Goal: Task Accomplishment & Management: Use online tool/utility

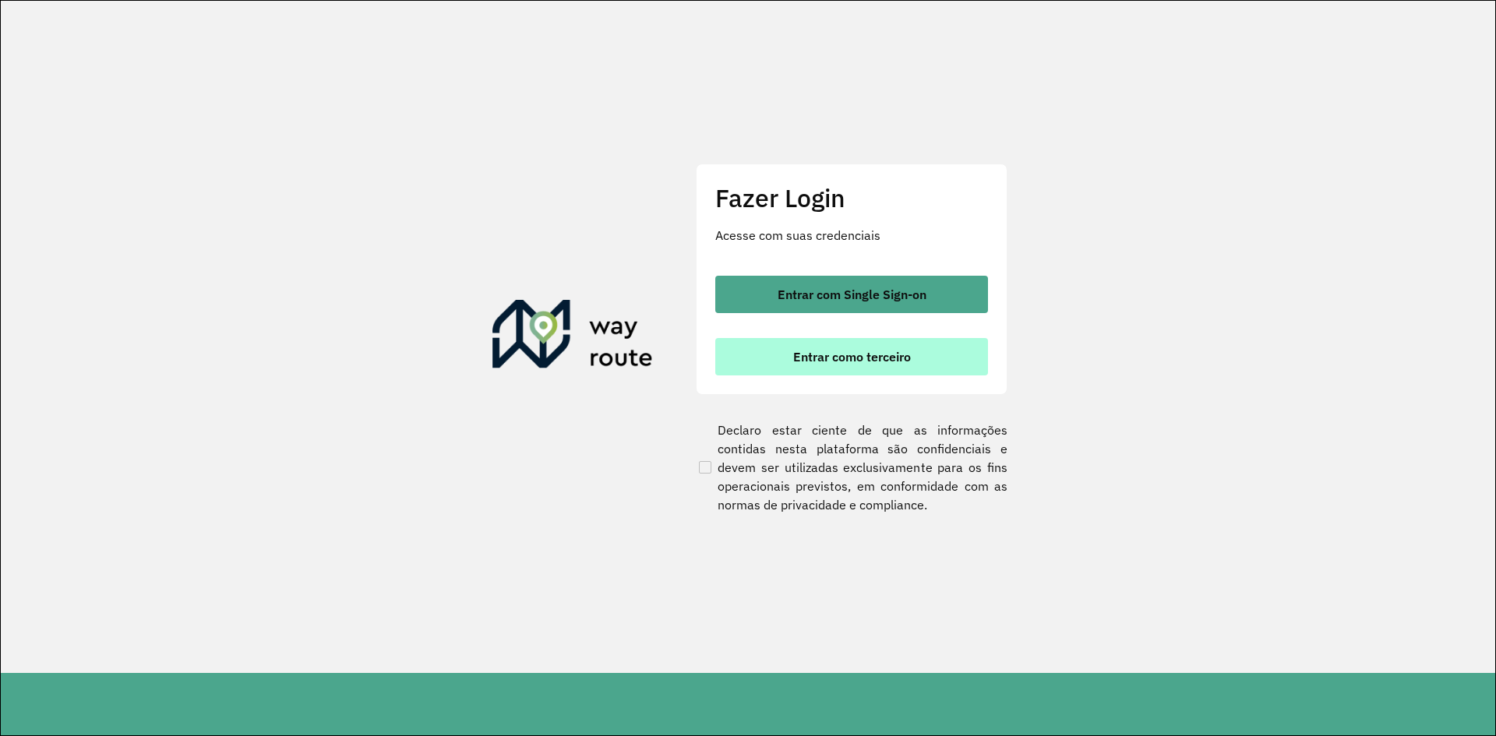
click at [886, 358] on span "Entrar como terceiro" at bounding box center [852, 357] width 118 height 12
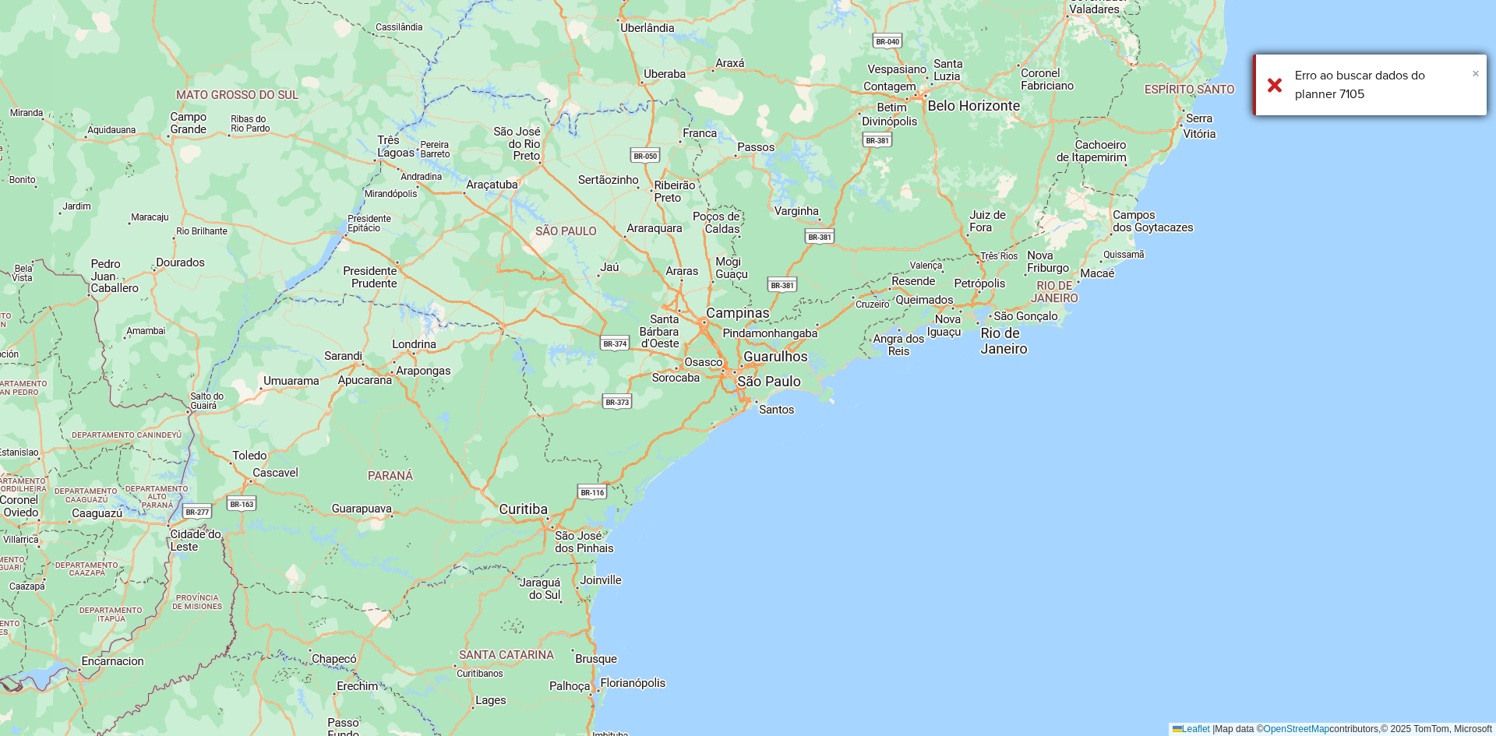
click at [1478, 72] on span "×" at bounding box center [1476, 73] width 8 height 17
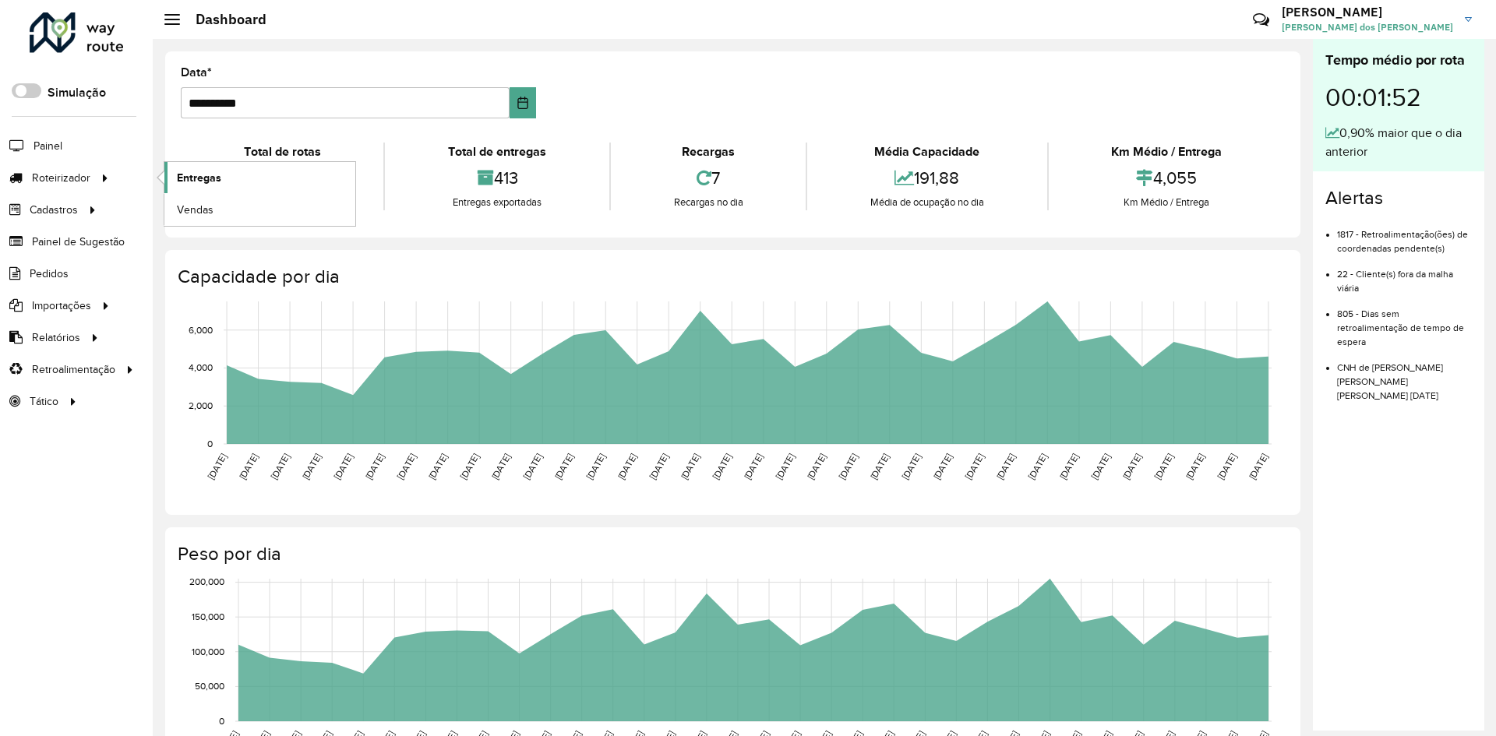
click at [196, 174] on span "Entregas" at bounding box center [199, 178] width 44 height 16
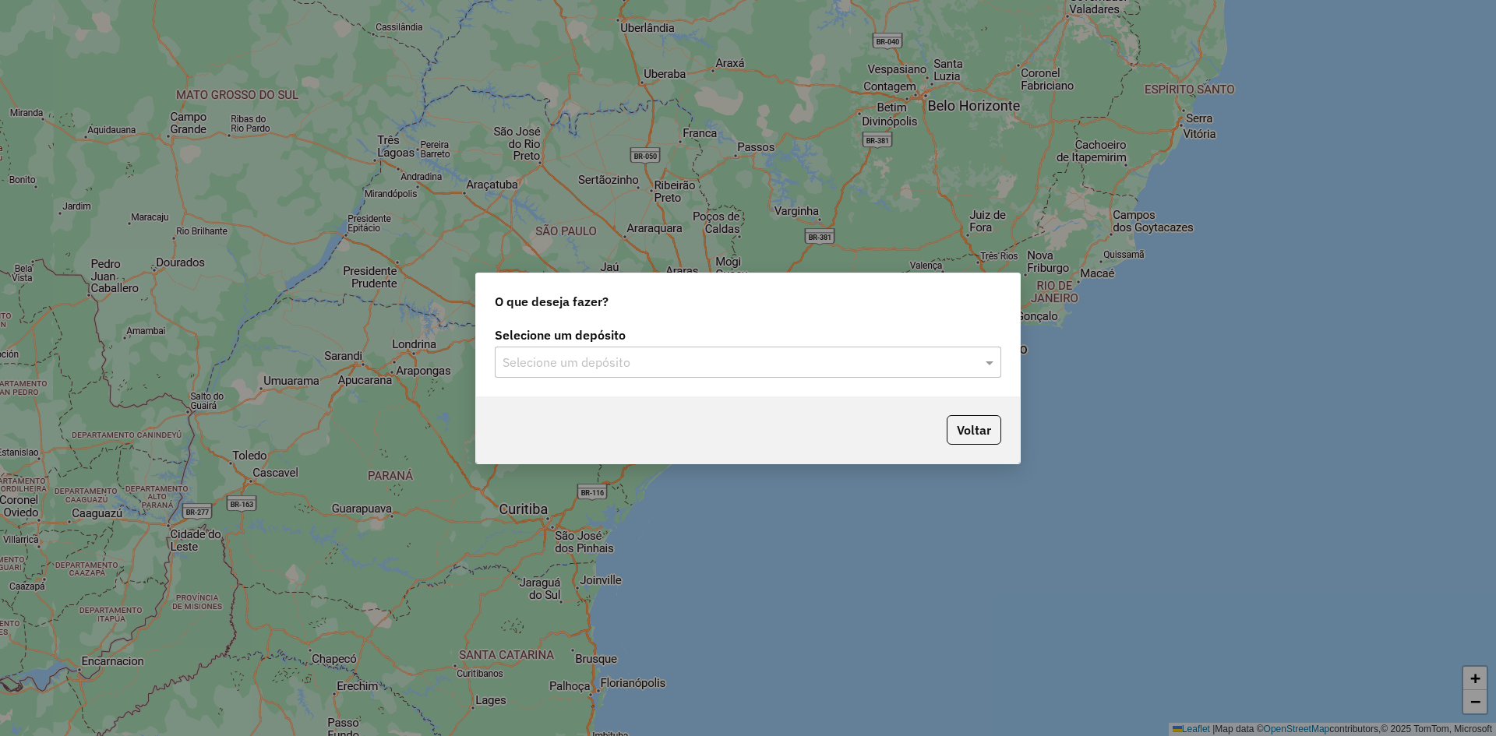
drag, startPoint x: 993, startPoint y: 362, endPoint x: 978, endPoint y: 364, distance: 15.0
click at [993, 360] on span at bounding box center [991, 362] width 19 height 19
drag, startPoint x: 694, startPoint y: 412, endPoint x: 739, endPoint y: 422, distance: 46.2
click at [694, 411] on div "Univale" at bounding box center [748, 407] width 505 height 26
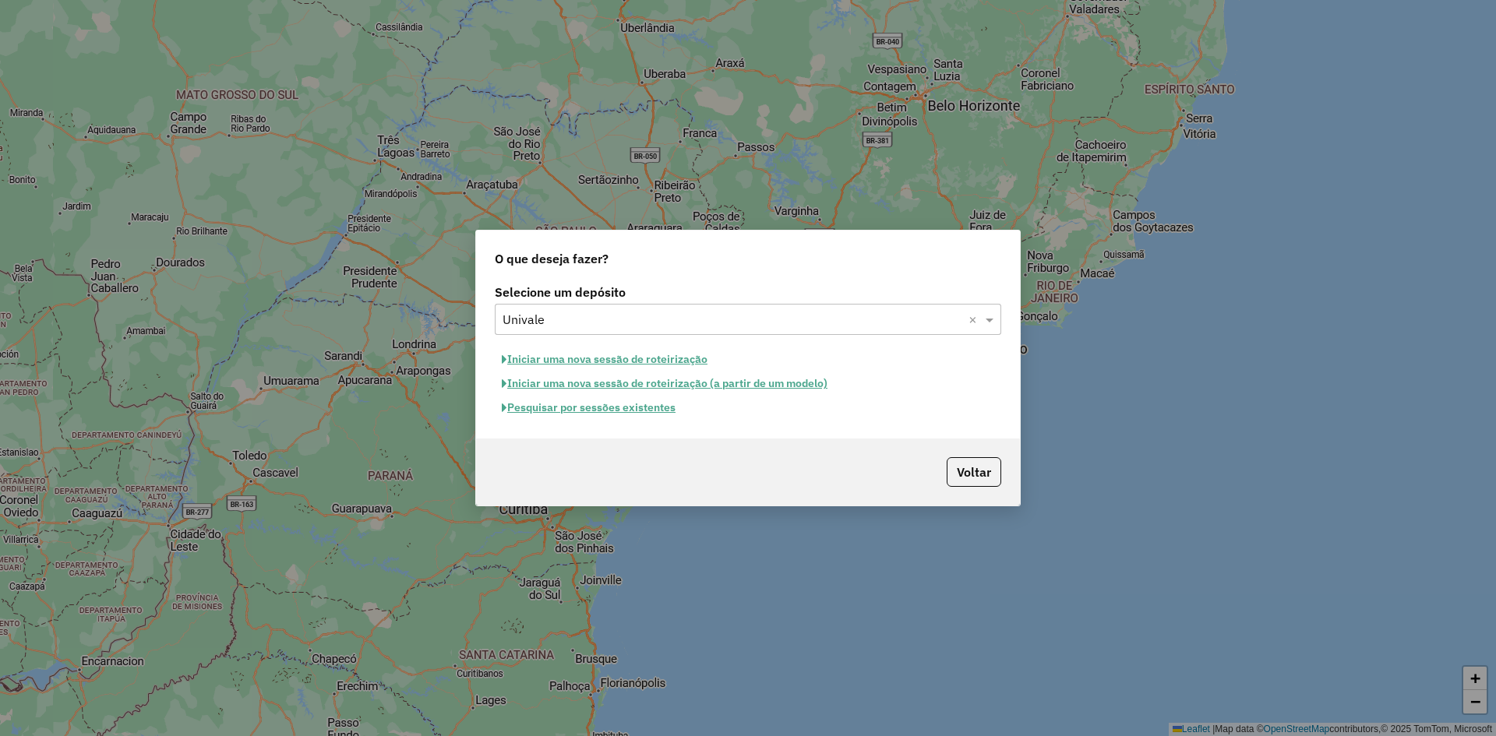
click at [660, 406] on button "Pesquisar por sessões existentes" at bounding box center [589, 408] width 188 height 24
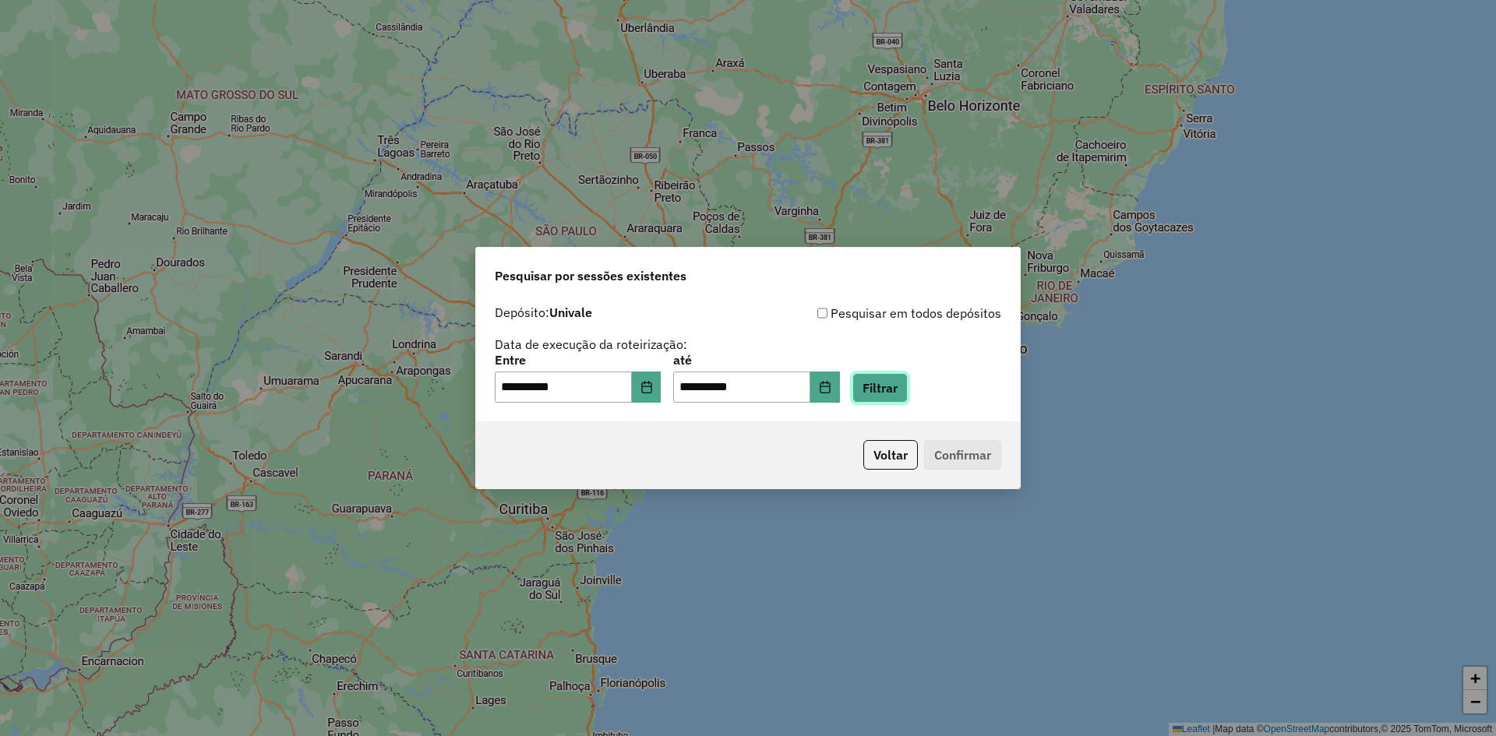
click at [894, 388] on button "Filtrar" at bounding box center [879, 388] width 55 height 30
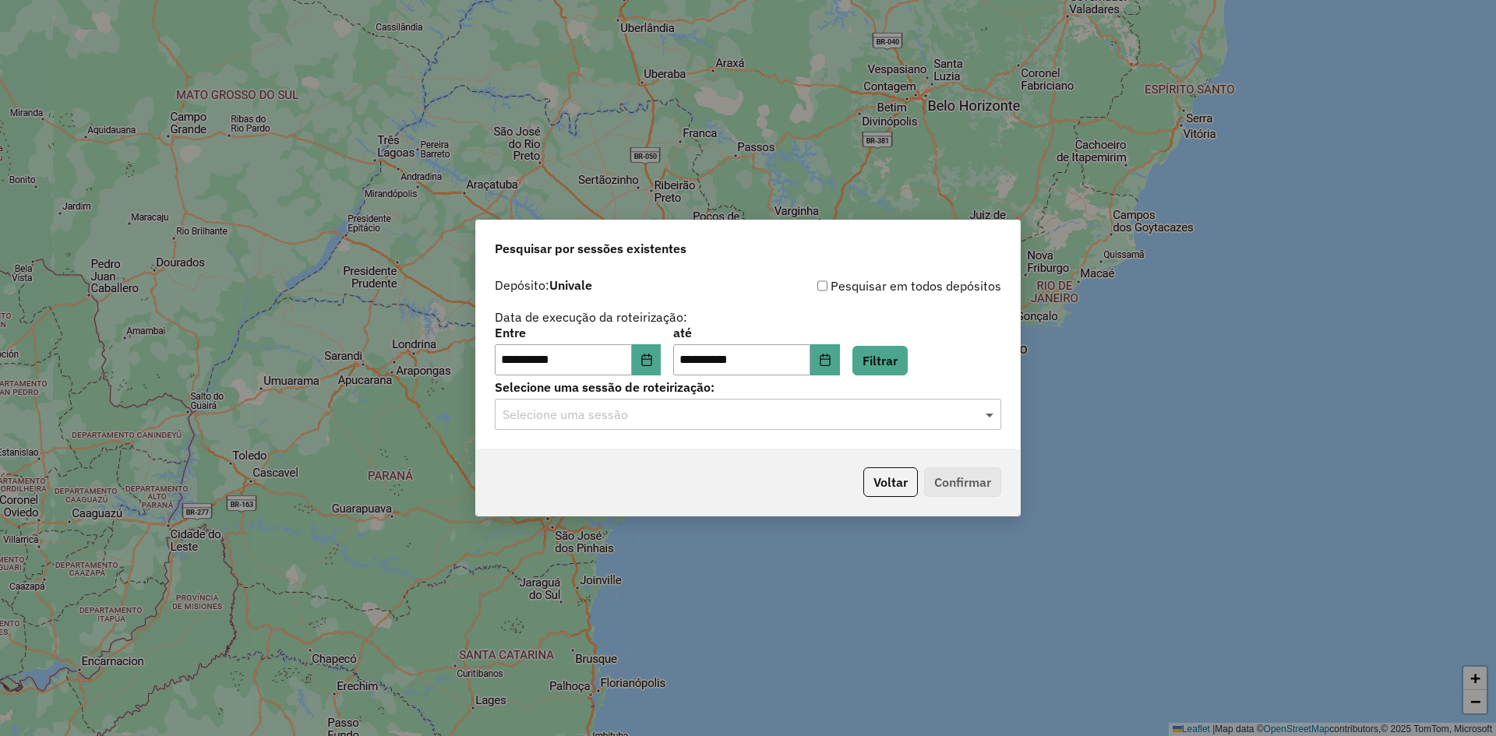
click at [988, 411] on span at bounding box center [991, 414] width 19 height 19
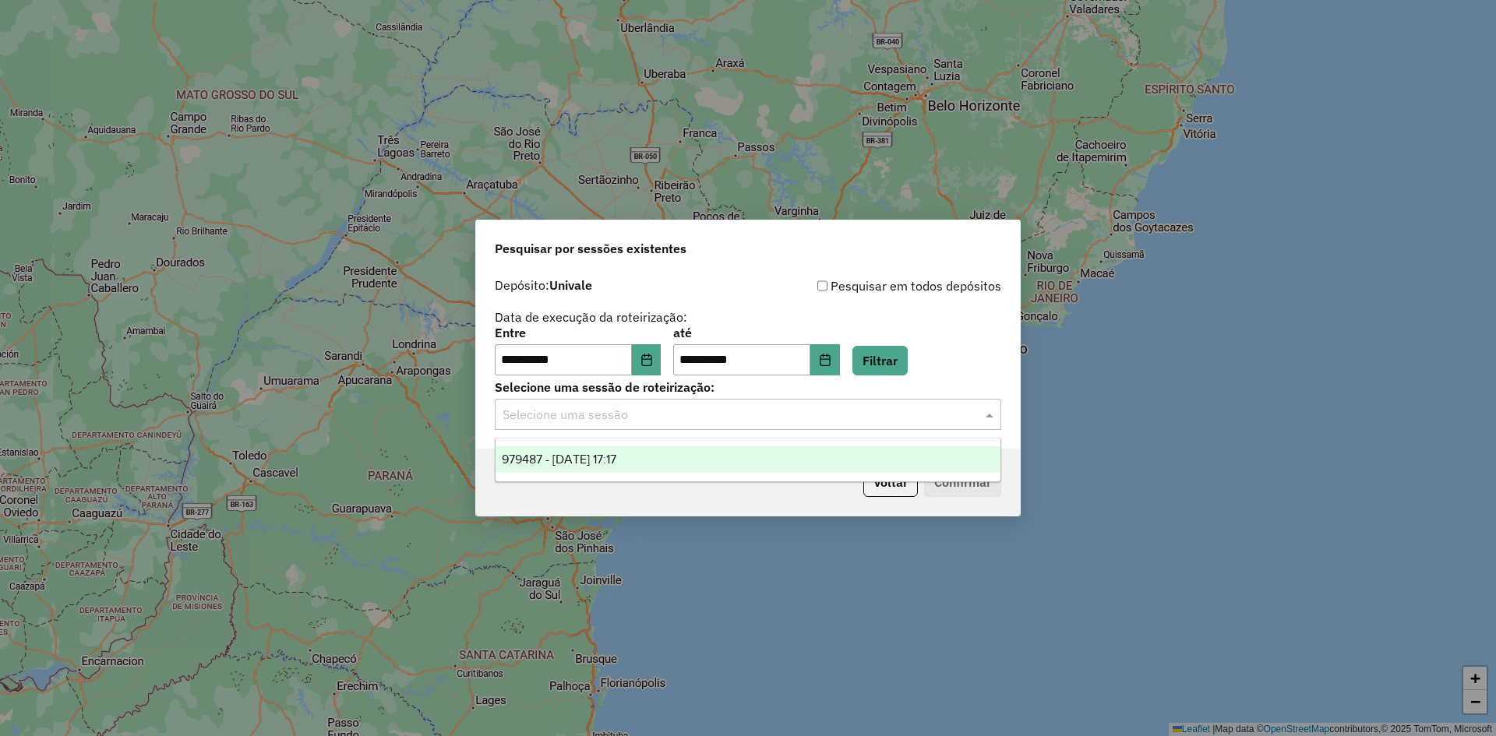
drag, startPoint x: 591, startPoint y: 461, endPoint x: 626, endPoint y: 478, distance: 39.0
click at [593, 461] on span "979487 - 15/08/2025 17:17" at bounding box center [559, 459] width 115 height 13
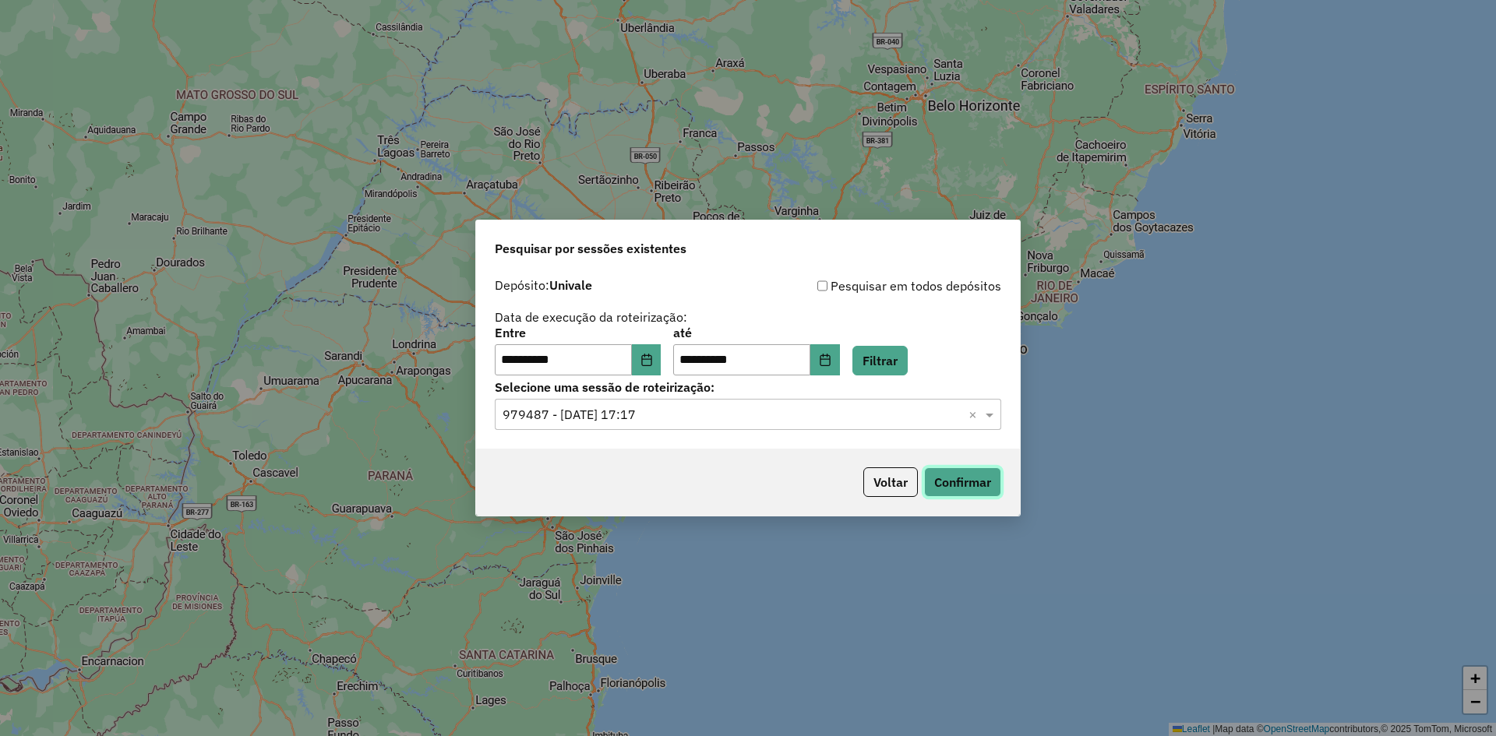
click at [982, 482] on button "Confirmar" at bounding box center [962, 483] width 77 height 30
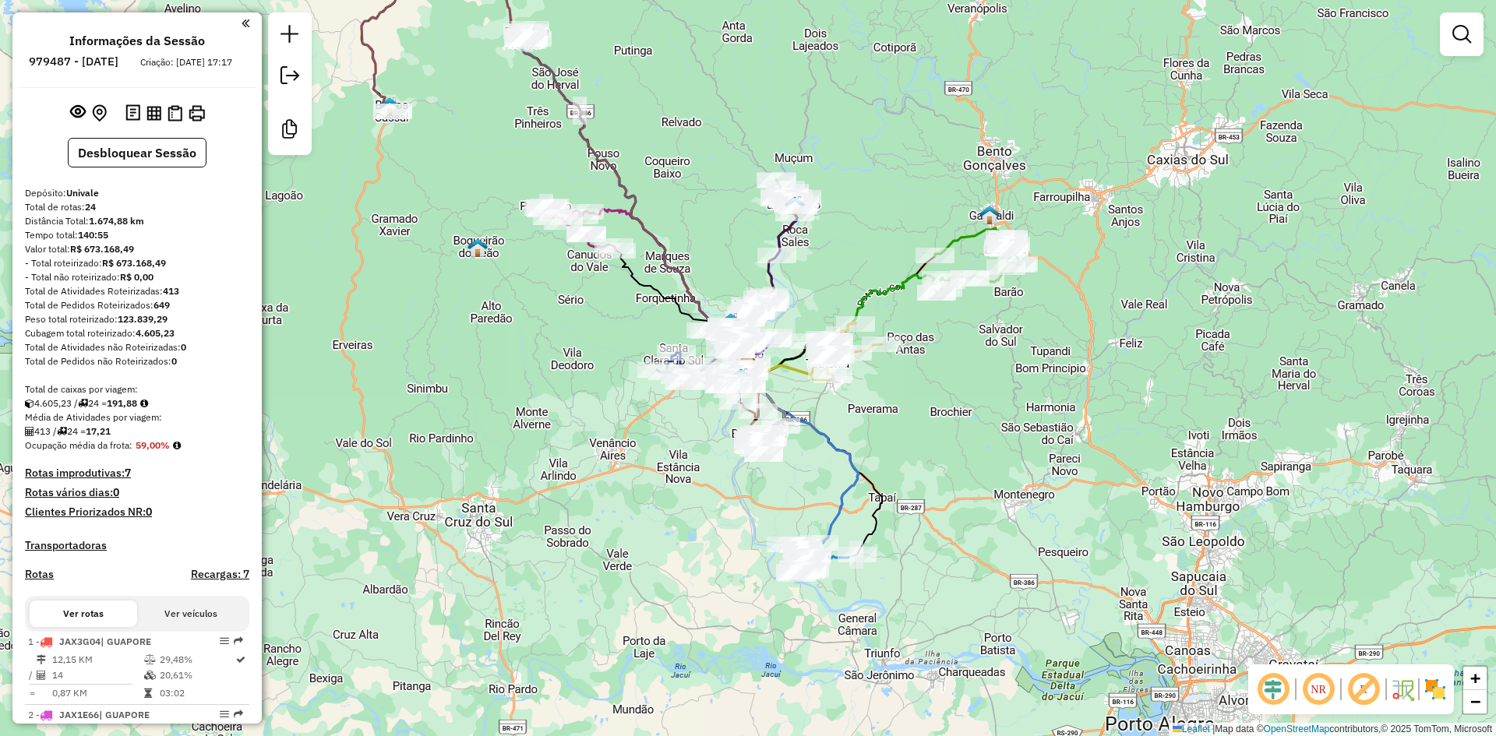
click at [1272, 697] on em at bounding box center [1273, 689] width 37 height 37
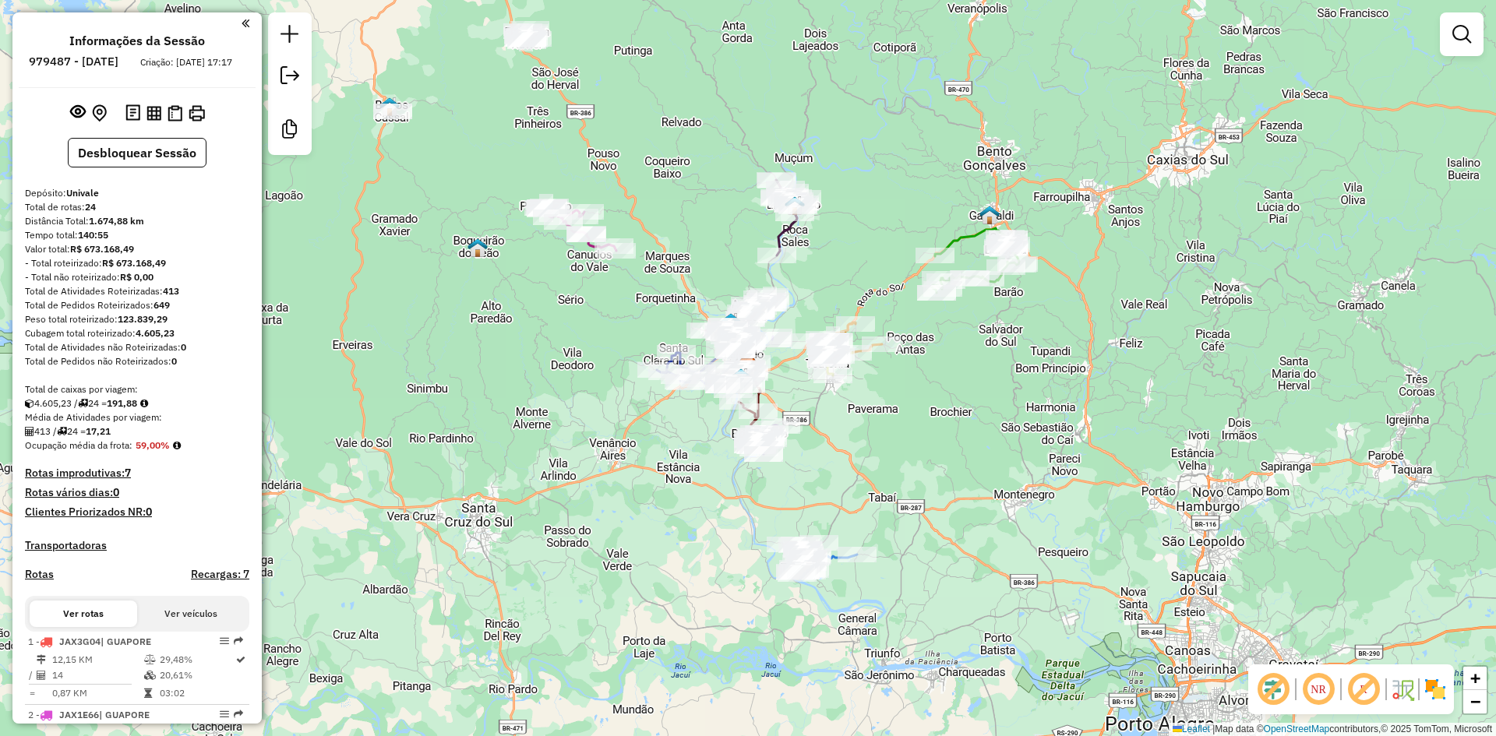
click at [1442, 697] on img at bounding box center [1435, 689] width 25 height 25
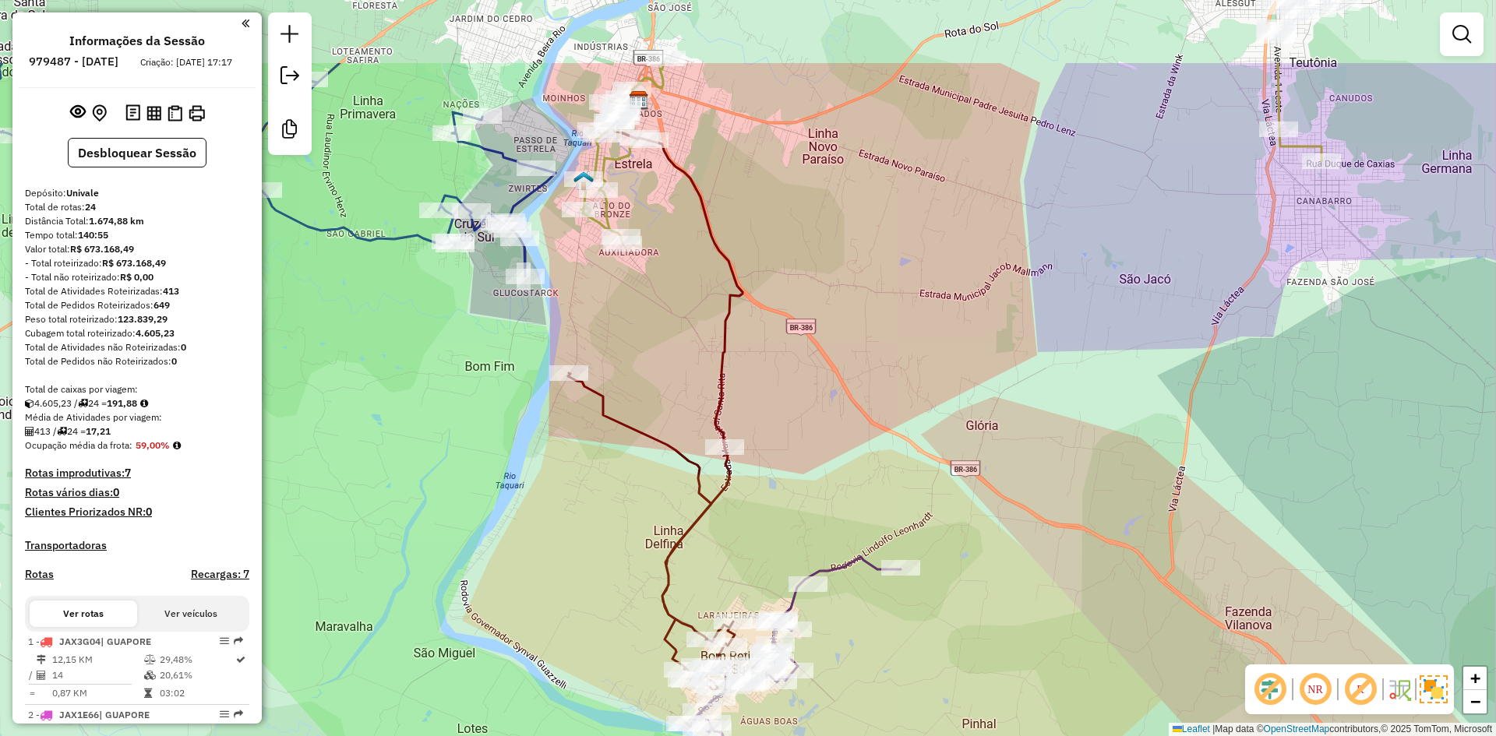
drag, startPoint x: 783, startPoint y: 297, endPoint x: 781, endPoint y: 432, distance: 134.8
click at [781, 432] on div "Janela de atendimento Grade de atendimento Capacidade Transportadoras Veículos …" at bounding box center [748, 368] width 1496 height 736
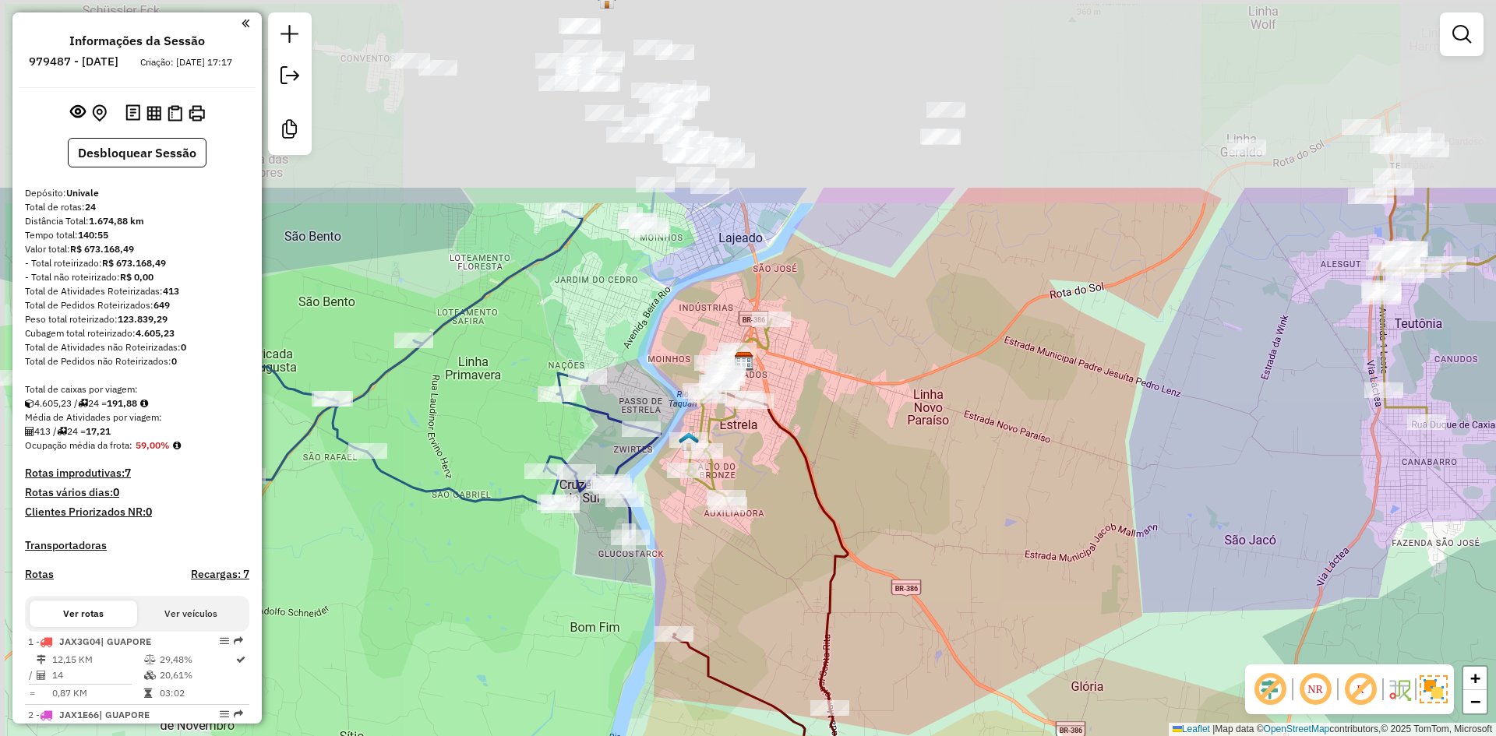
drag, startPoint x: 701, startPoint y: 301, endPoint x: 822, endPoint y: 570, distance: 295.4
click at [822, 570] on div "Janela de atendimento Grade de atendimento Capacidade Transportadoras Veículos …" at bounding box center [748, 368] width 1496 height 736
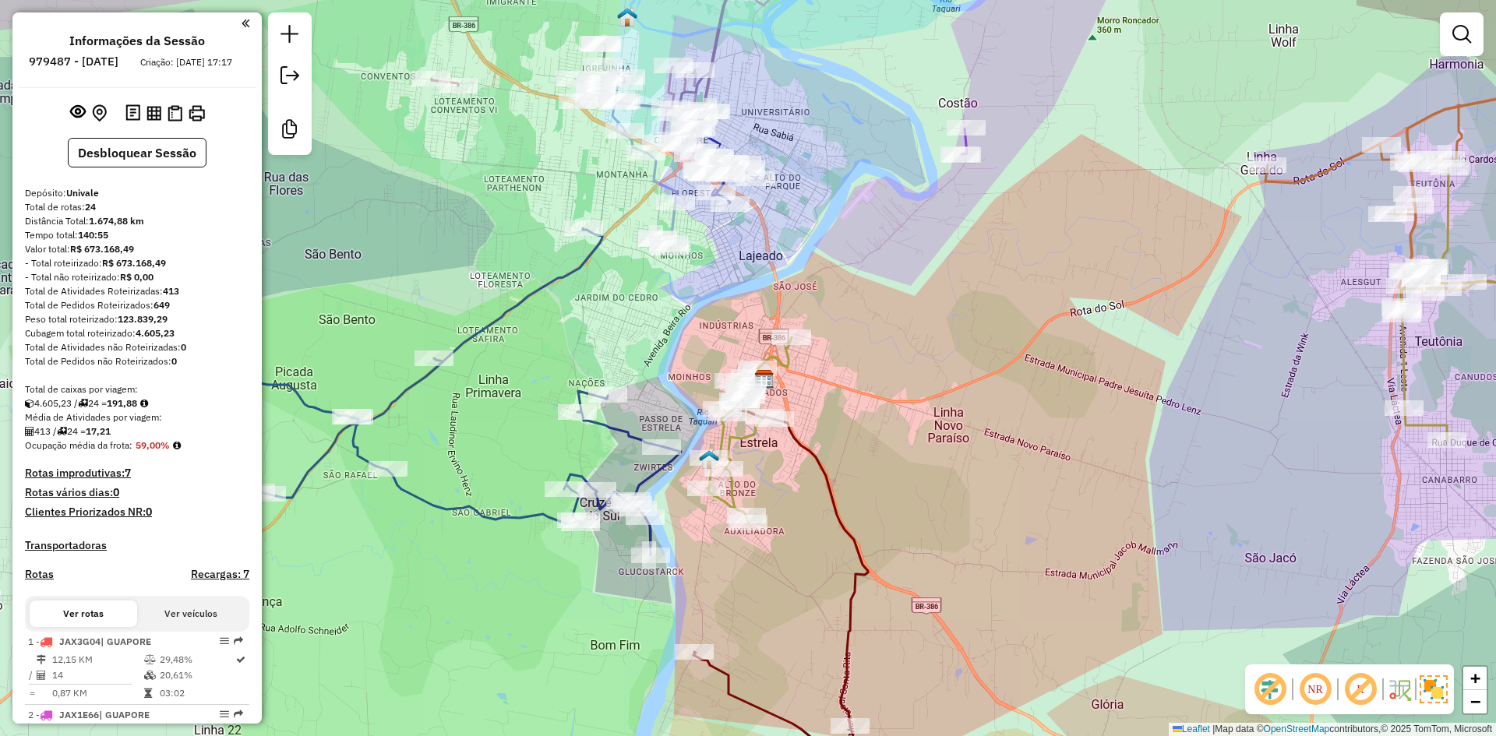
drag, startPoint x: 662, startPoint y: 344, endPoint x: 675, endPoint y: 369, distance: 27.9
click at [675, 369] on div "Janela de atendimento Grade de atendimento Capacidade Transportadoras Veículos …" at bounding box center [748, 368] width 1496 height 736
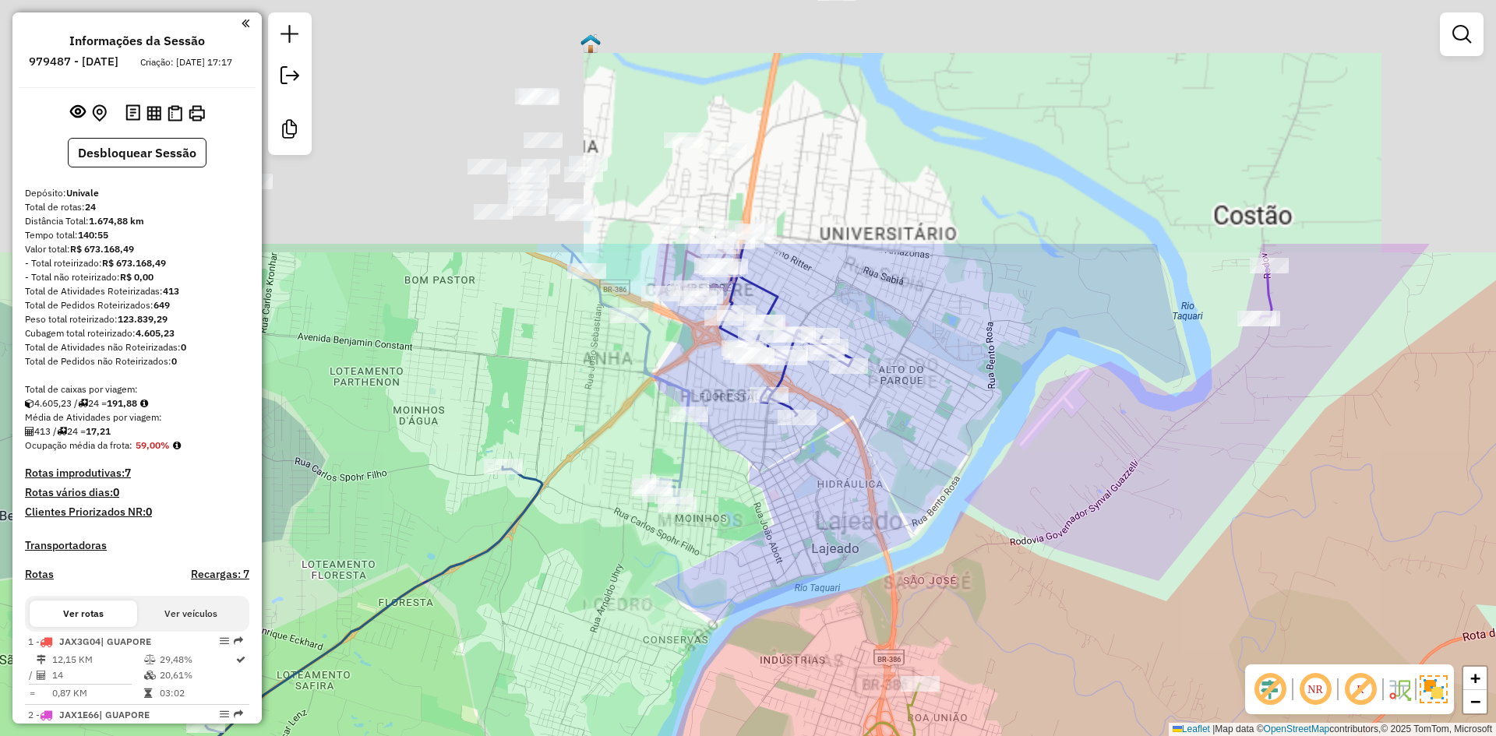
drag, startPoint x: 757, startPoint y: 232, endPoint x: 774, endPoint y: 597, distance: 365.0
click at [774, 597] on div "Janela de atendimento Grade de atendimento Capacidade Transportadoras Veículos …" at bounding box center [748, 368] width 1496 height 736
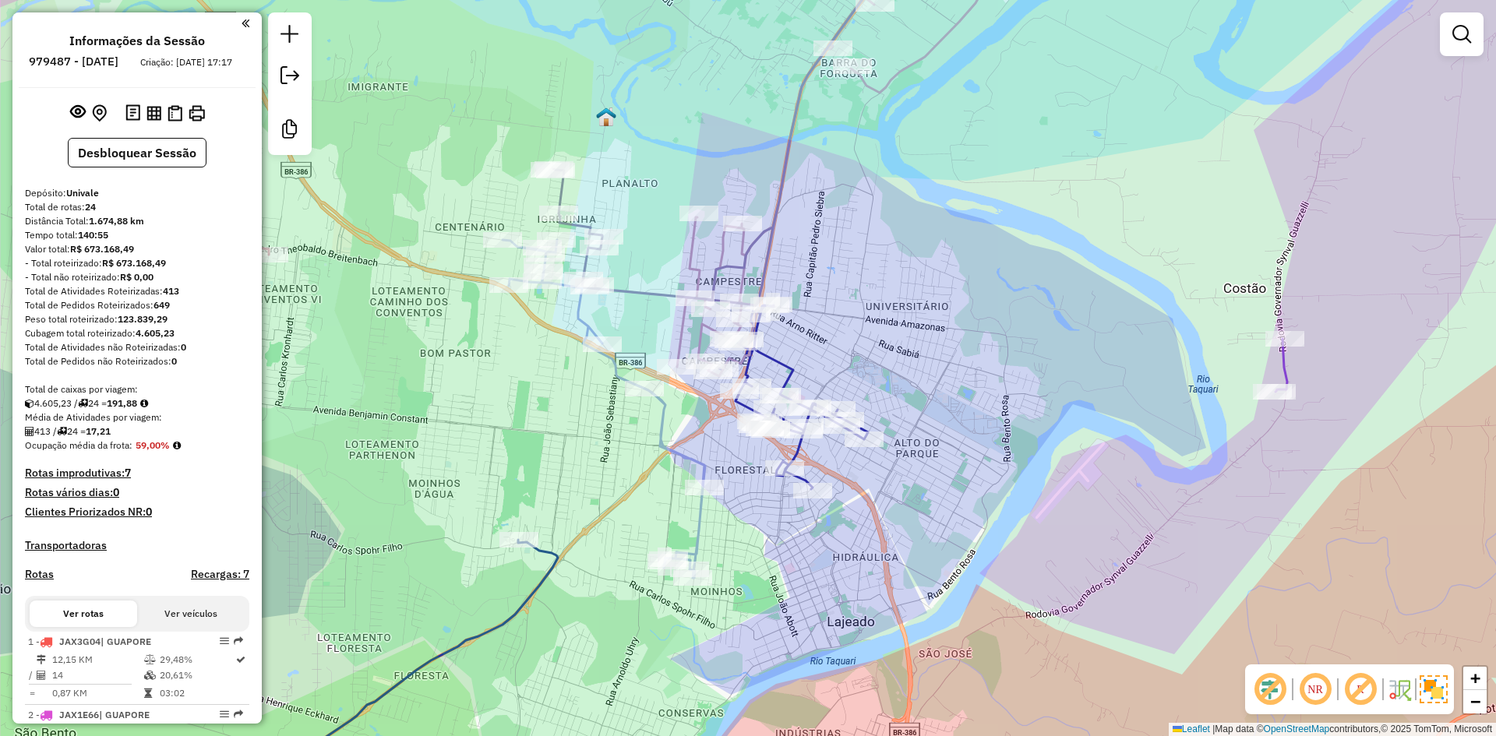
drag, startPoint x: 553, startPoint y: 376, endPoint x: 566, endPoint y: 408, distance: 33.6
click at [566, 408] on div "Janela de atendimento Grade de atendimento Capacidade Transportadoras Veículos …" at bounding box center [748, 368] width 1496 height 736
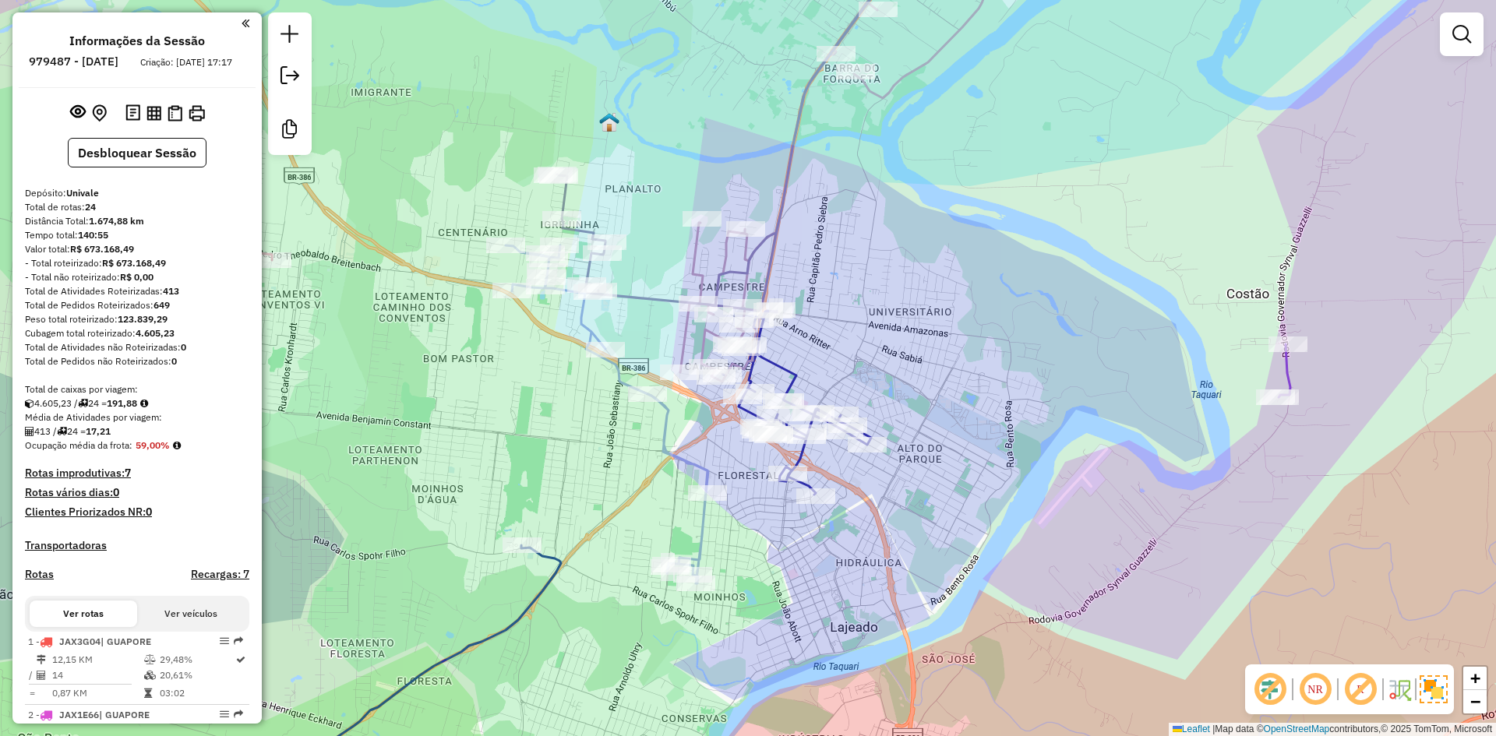
click at [662, 407] on icon at bounding box center [607, 414] width 203 height 338
select select "**********"
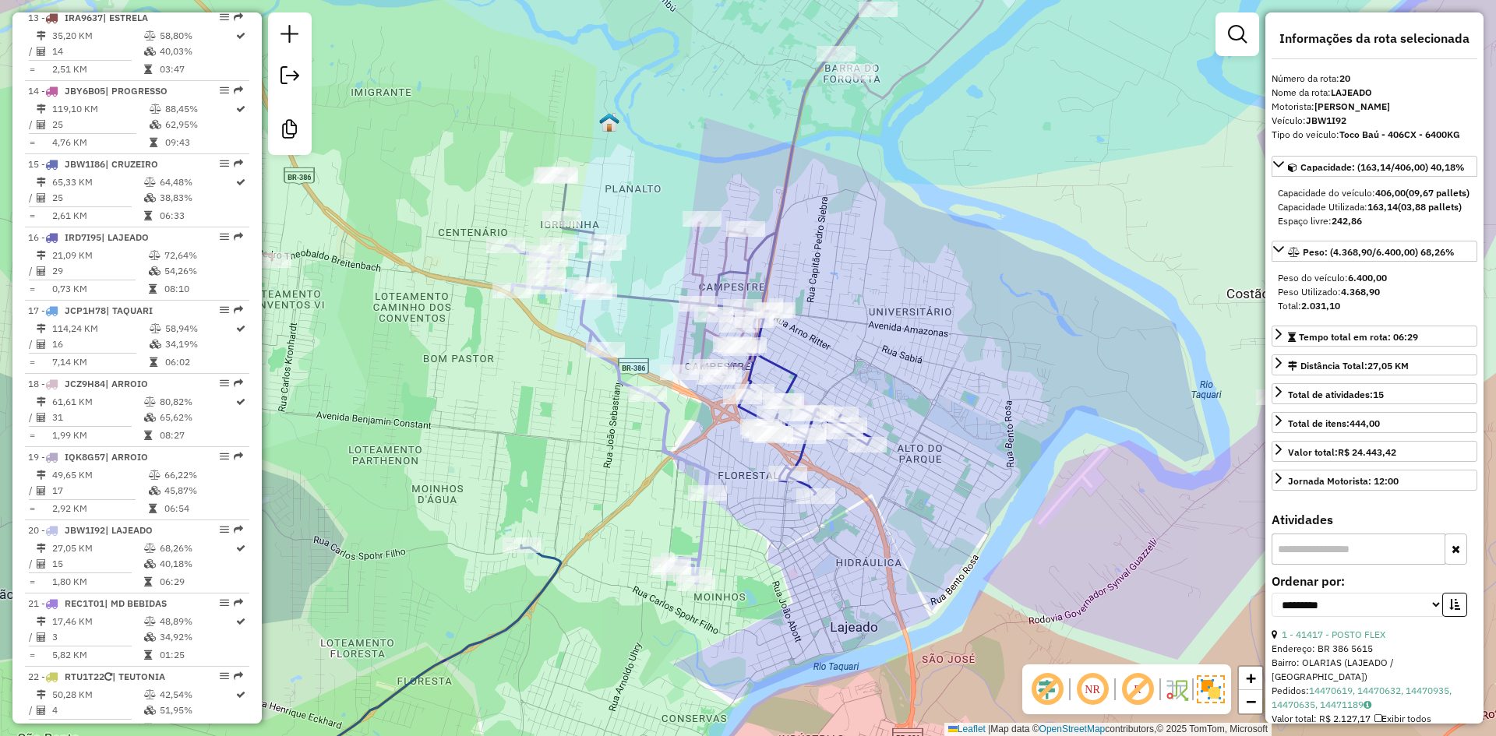
scroll to position [1735, 0]
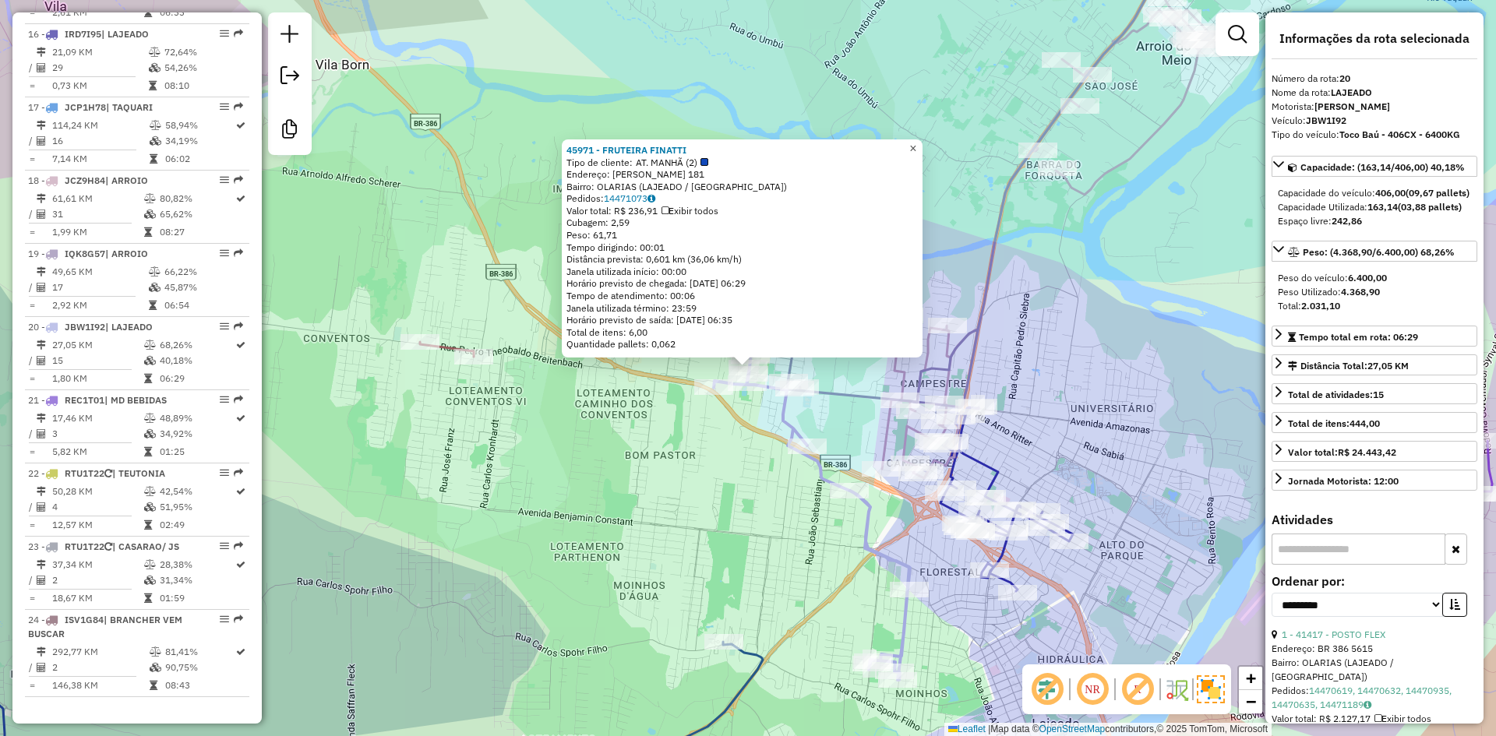
click at [916, 142] on span "×" at bounding box center [912, 148] width 7 height 13
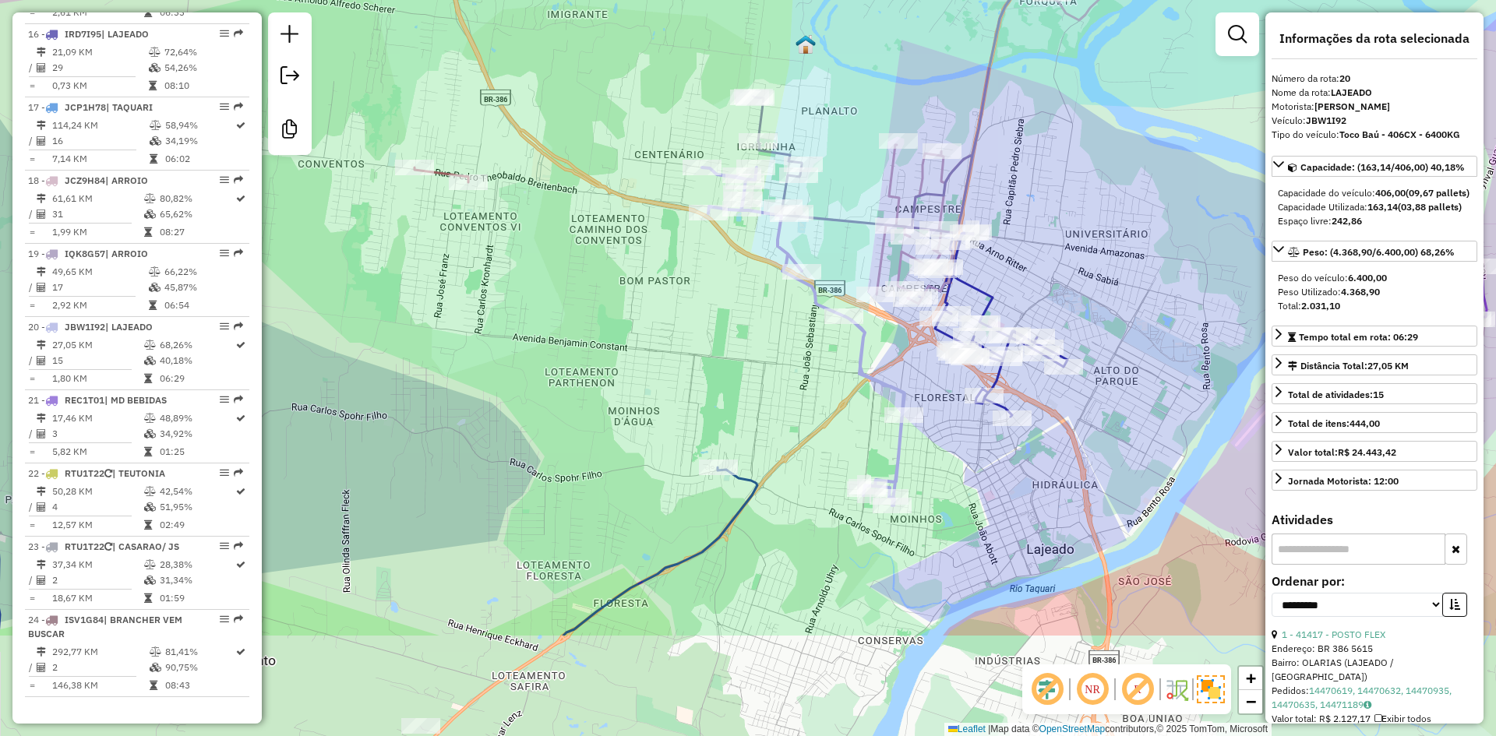
drag, startPoint x: 838, startPoint y: 600, endPoint x: 827, endPoint y: 415, distance: 185.0
click at [829, 419] on div "Janela de atendimento Grade de atendimento Capacidade Transportadoras Veículos …" at bounding box center [748, 368] width 1496 height 736
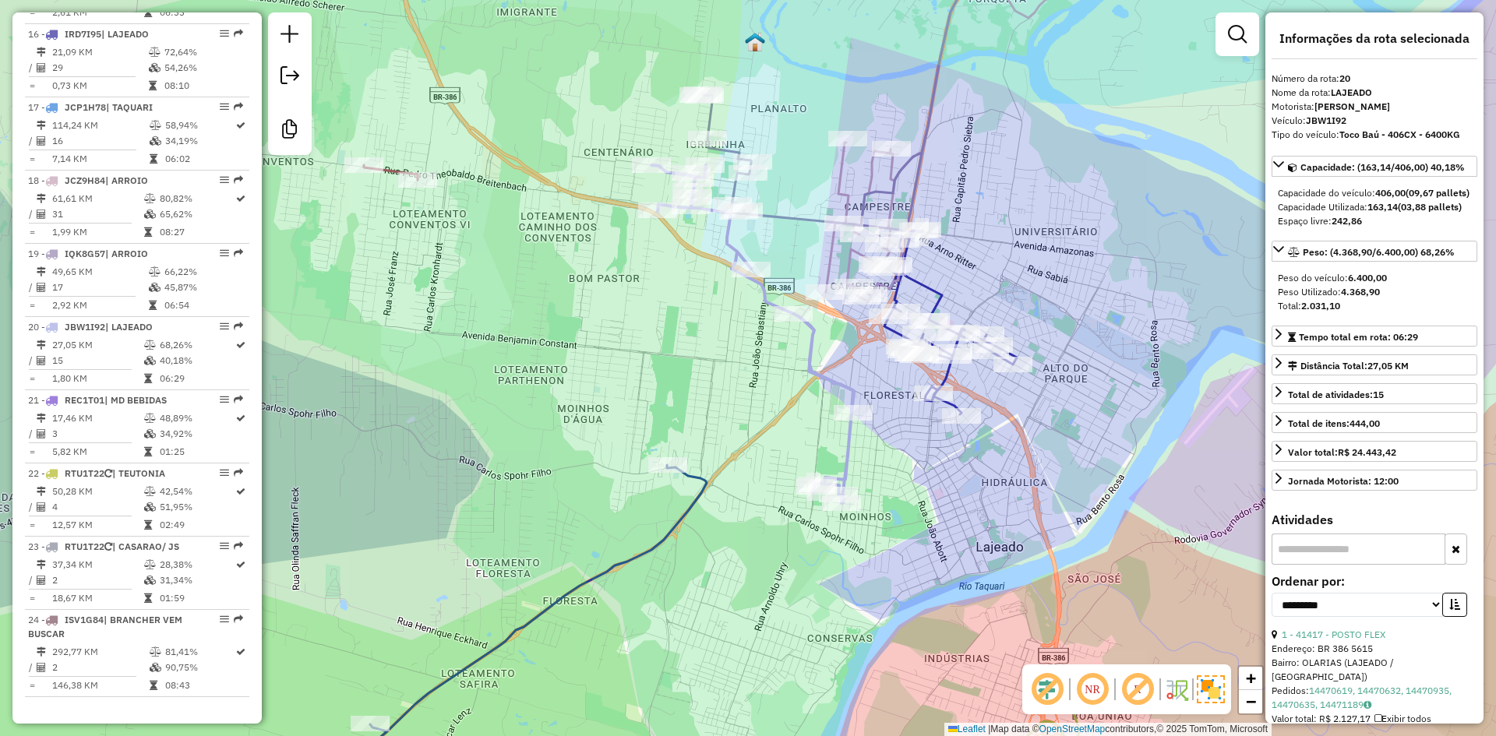
drag, startPoint x: 846, startPoint y: 378, endPoint x: 799, endPoint y: 384, distance: 47.2
click at [799, 384] on div "Janela de atendimento Grade de atendimento Capacidade Transportadoras Veículos …" at bounding box center [748, 368] width 1496 height 736
click at [843, 453] on icon at bounding box center [752, 335] width 203 height 338
click at [847, 453] on icon at bounding box center [752, 335] width 203 height 338
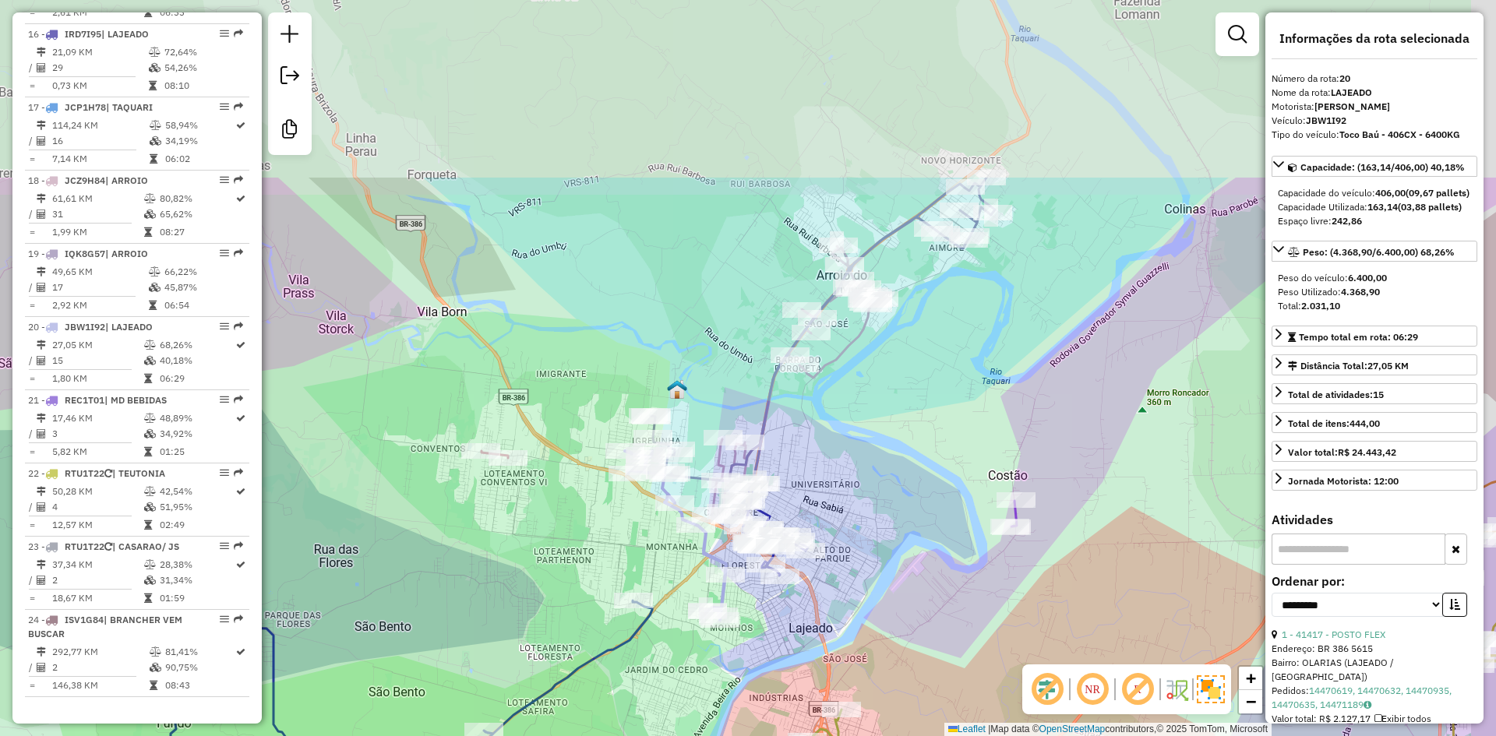
drag, startPoint x: 938, startPoint y: 176, endPoint x: 843, endPoint y: 395, distance: 238.7
click at [843, 395] on div "Janela de atendimento Grade de atendimento Capacidade Transportadoras Veículos …" at bounding box center [748, 368] width 1496 height 736
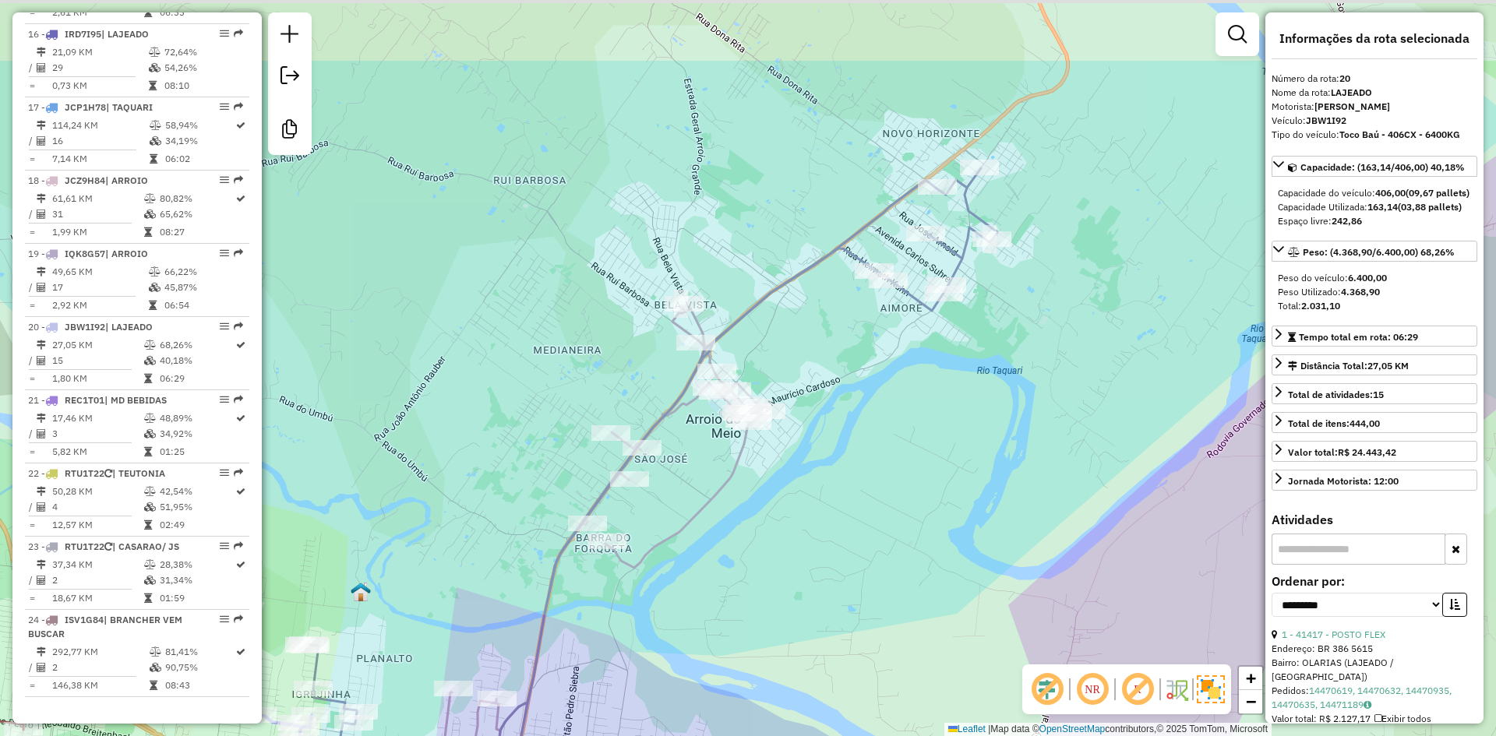
drag, startPoint x: 939, startPoint y: 270, endPoint x: 859, endPoint y: 422, distance: 171.8
click at [861, 422] on div "Janela de atendimento Grade de atendimento Capacidade Transportadoras Veículos …" at bounding box center [748, 368] width 1496 height 736
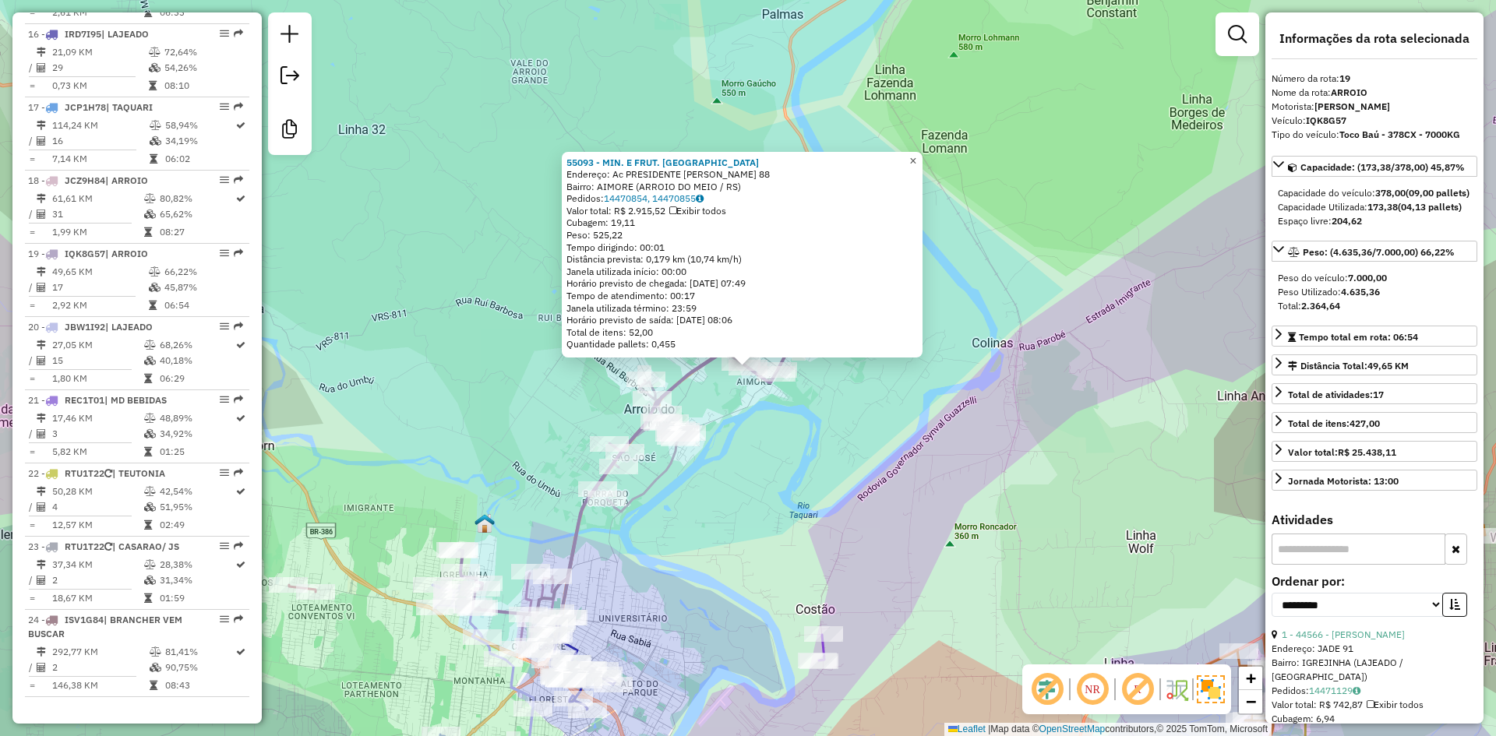
click at [916, 155] on span "×" at bounding box center [912, 160] width 7 height 13
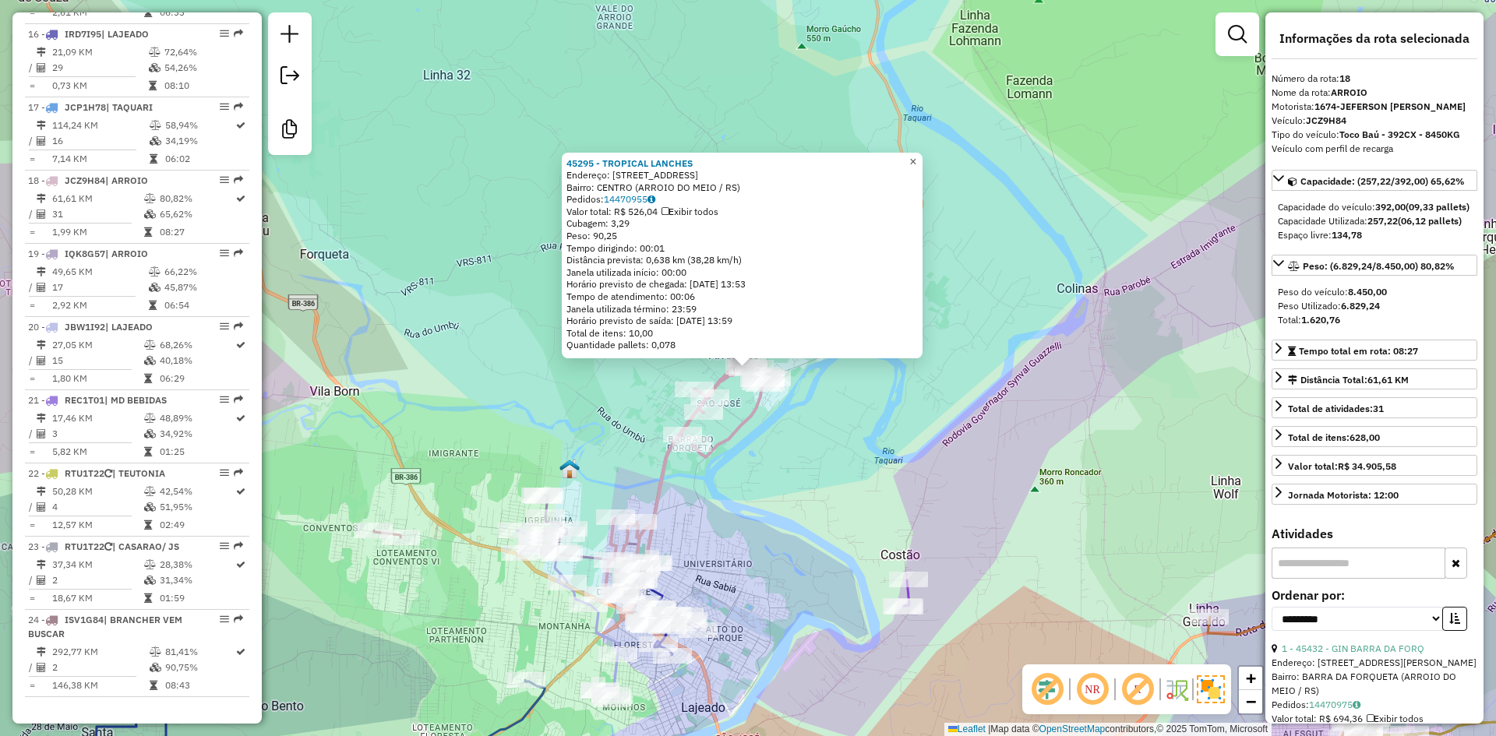
click at [923, 160] on link "×" at bounding box center [913, 162] width 19 height 19
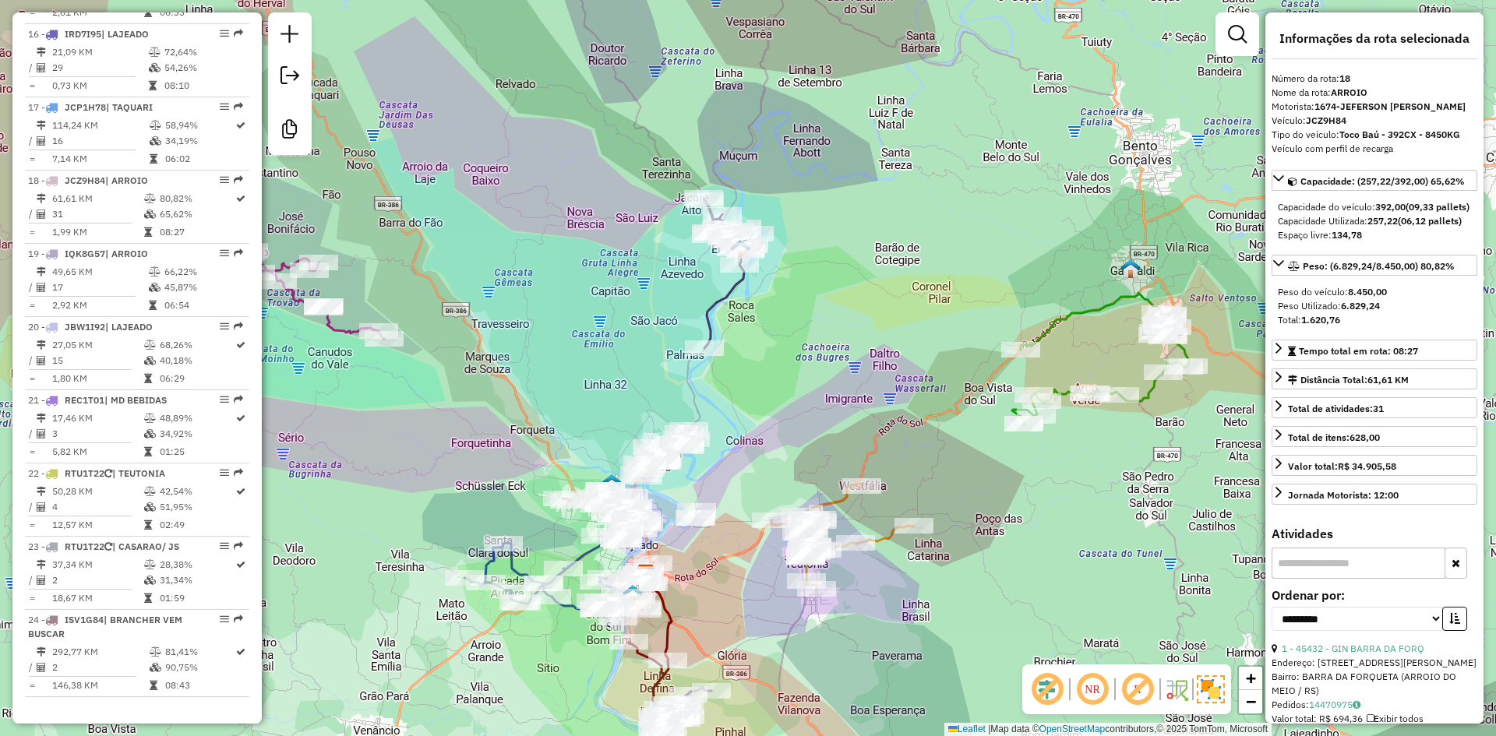
drag, startPoint x: 856, startPoint y: 308, endPoint x: 725, endPoint y: 351, distance: 137.0
click at [727, 355] on div "Janela de atendimento Grade de atendimento Capacidade Transportadoras Veículos …" at bounding box center [748, 368] width 1496 height 736
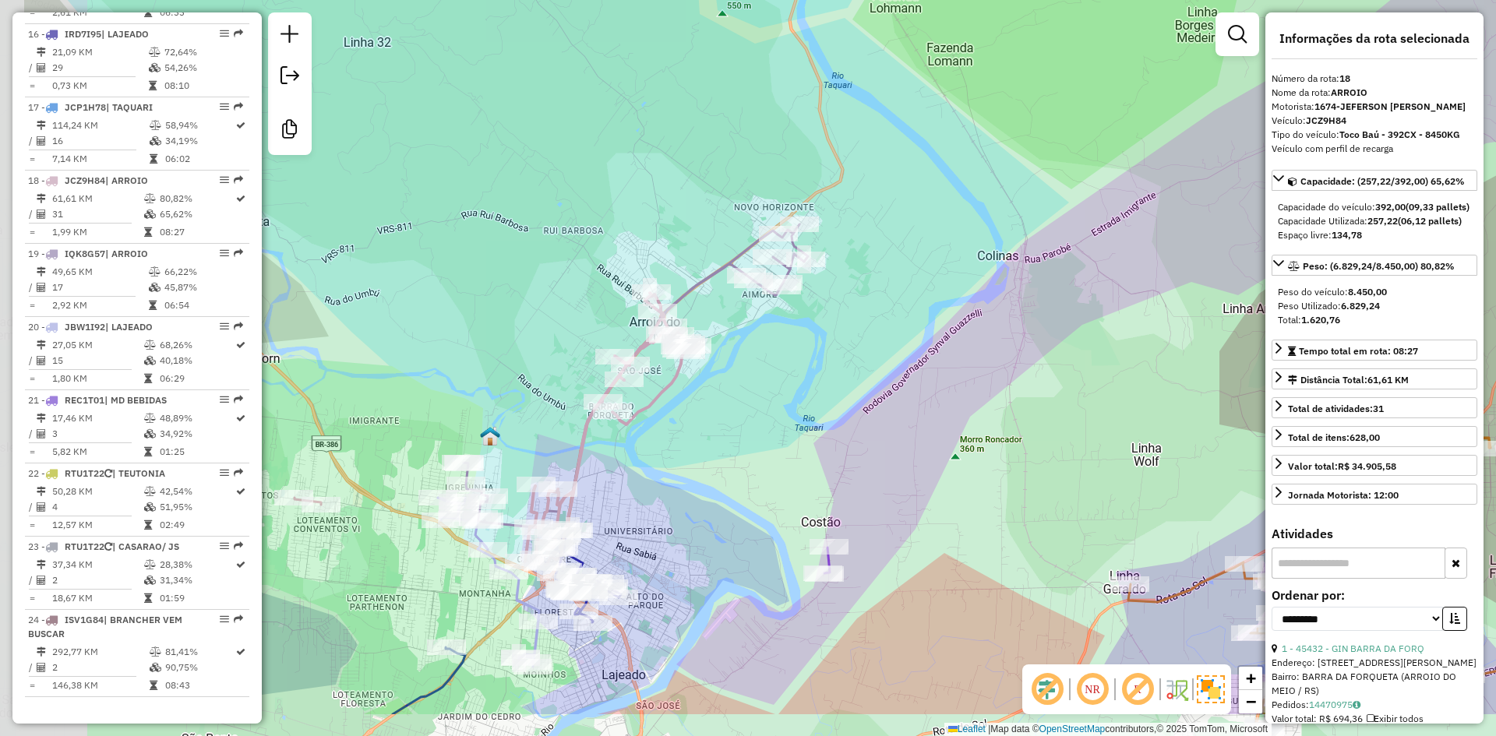
drag, startPoint x: 591, startPoint y: 478, endPoint x: 803, endPoint y: 356, distance: 244.3
click at [770, 378] on div "Janela de atendimento Grade de atendimento Capacidade Transportadoras Veículos …" at bounding box center [748, 368] width 1496 height 736
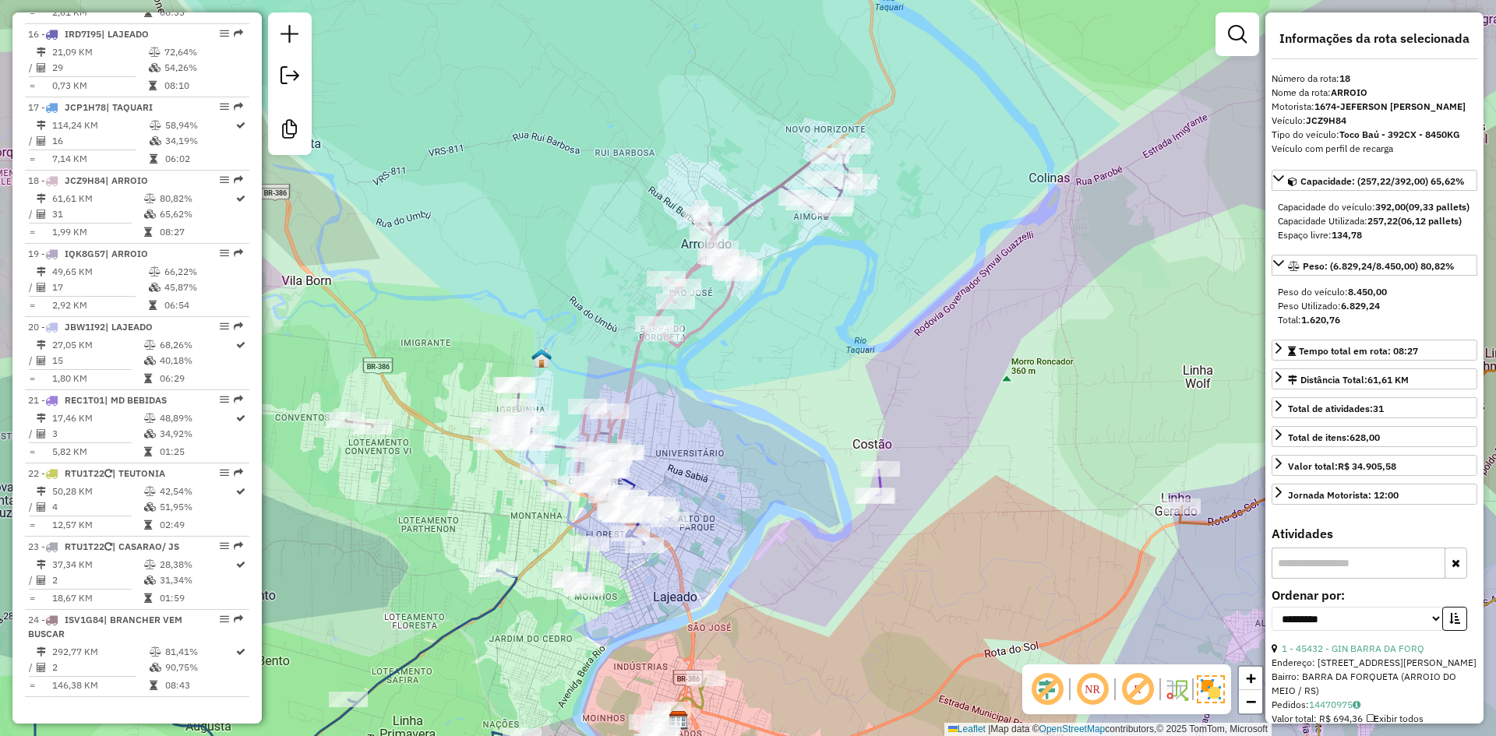
drag, startPoint x: 704, startPoint y: 438, endPoint x: 716, endPoint y: 411, distance: 29.3
click at [715, 414] on div "Janela de atendimento Grade de atendimento Capacidade Transportadoras Veículos …" at bounding box center [748, 368] width 1496 height 736
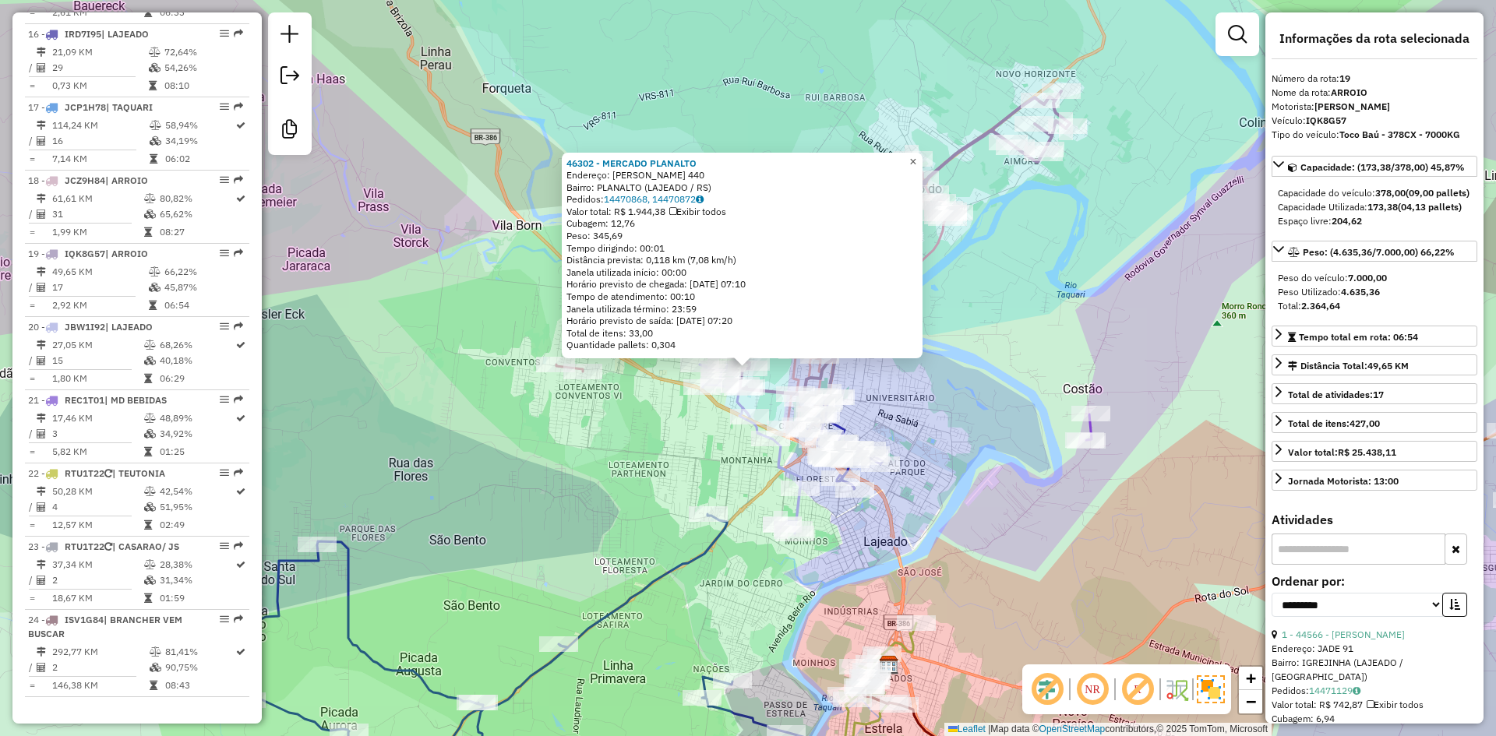
click at [915, 157] on link "×" at bounding box center [913, 162] width 19 height 19
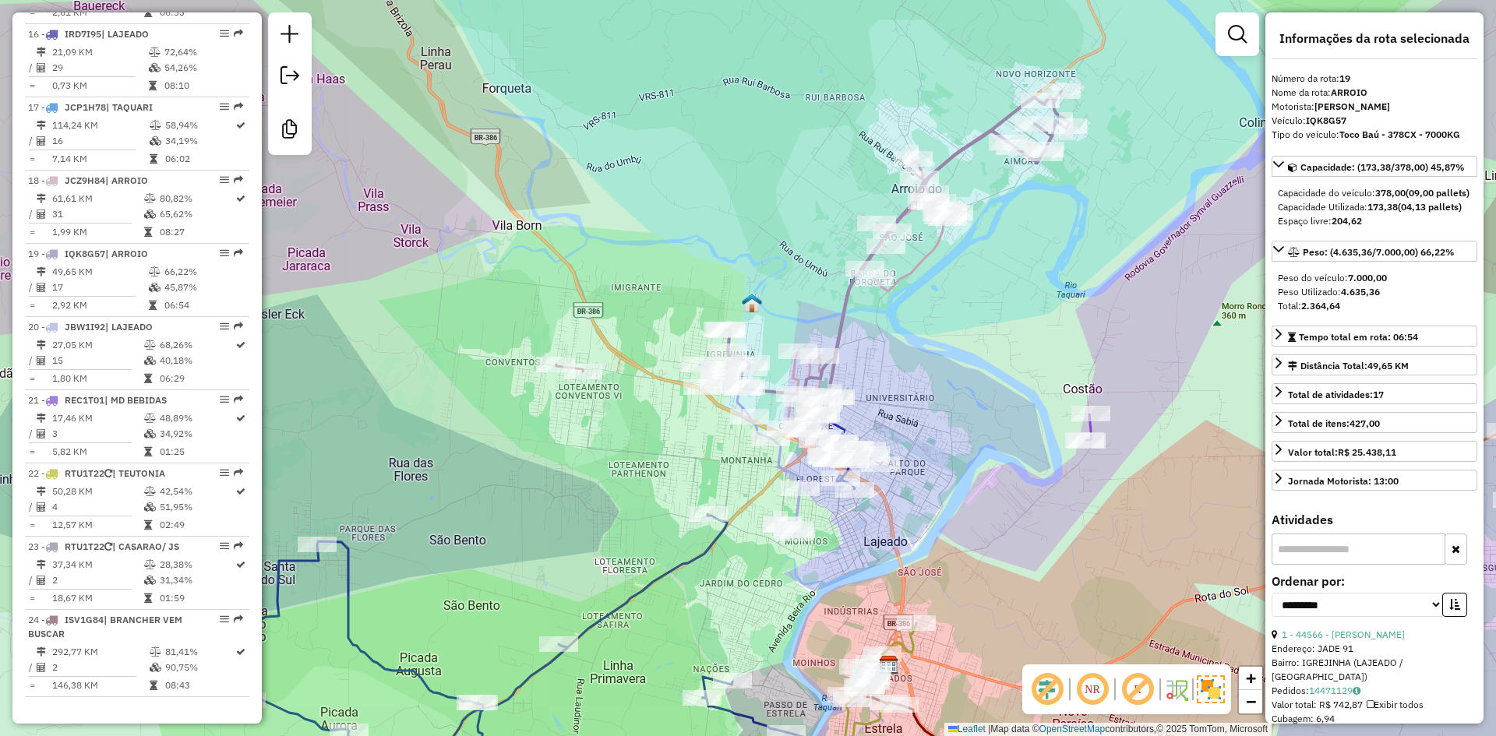
click at [1011, 124] on icon at bounding box center [897, 244] width 344 height 306
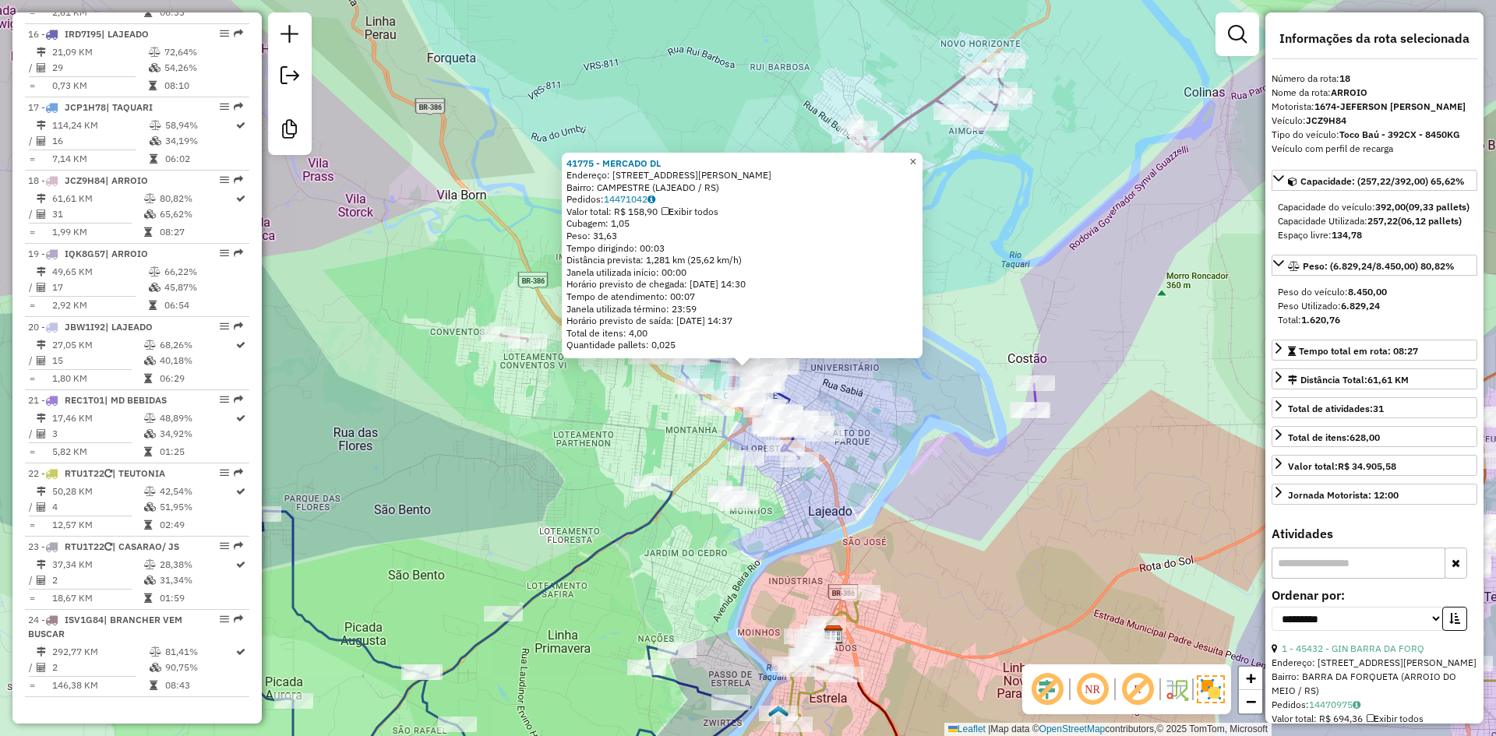
click at [916, 155] on span "×" at bounding box center [912, 161] width 7 height 13
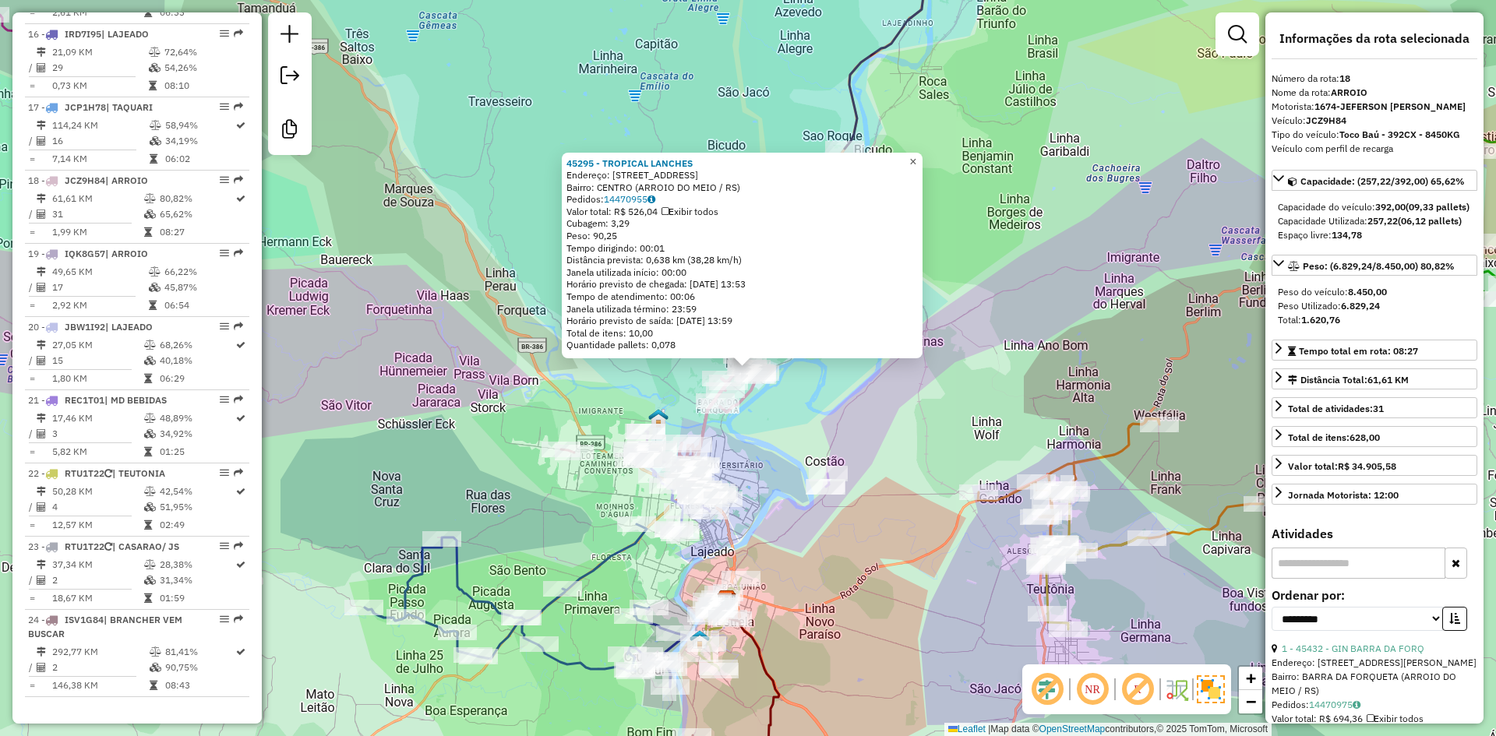
drag, startPoint x: 926, startPoint y: 155, endPoint x: 916, endPoint y: 176, distance: 23.0
click at [916, 156] on span "×" at bounding box center [912, 161] width 7 height 13
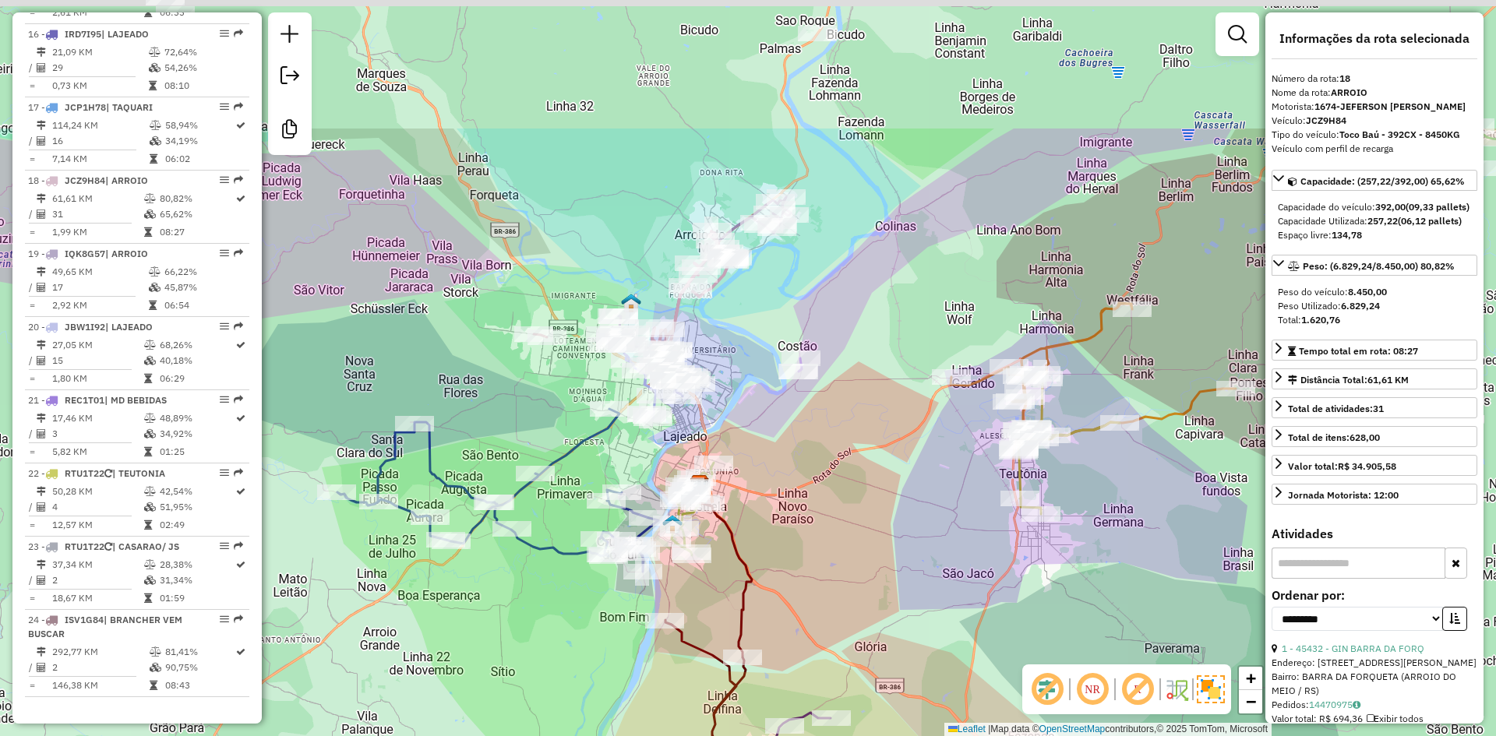
drag, startPoint x: 703, startPoint y: 280, endPoint x: 781, endPoint y: 489, distance: 223.6
click at [779, 489] on div "Janela de atendimento Grade de atendimento Capacidade Transportadoras Veículos …" at bounding box center [748, 368] width 1496 height 736
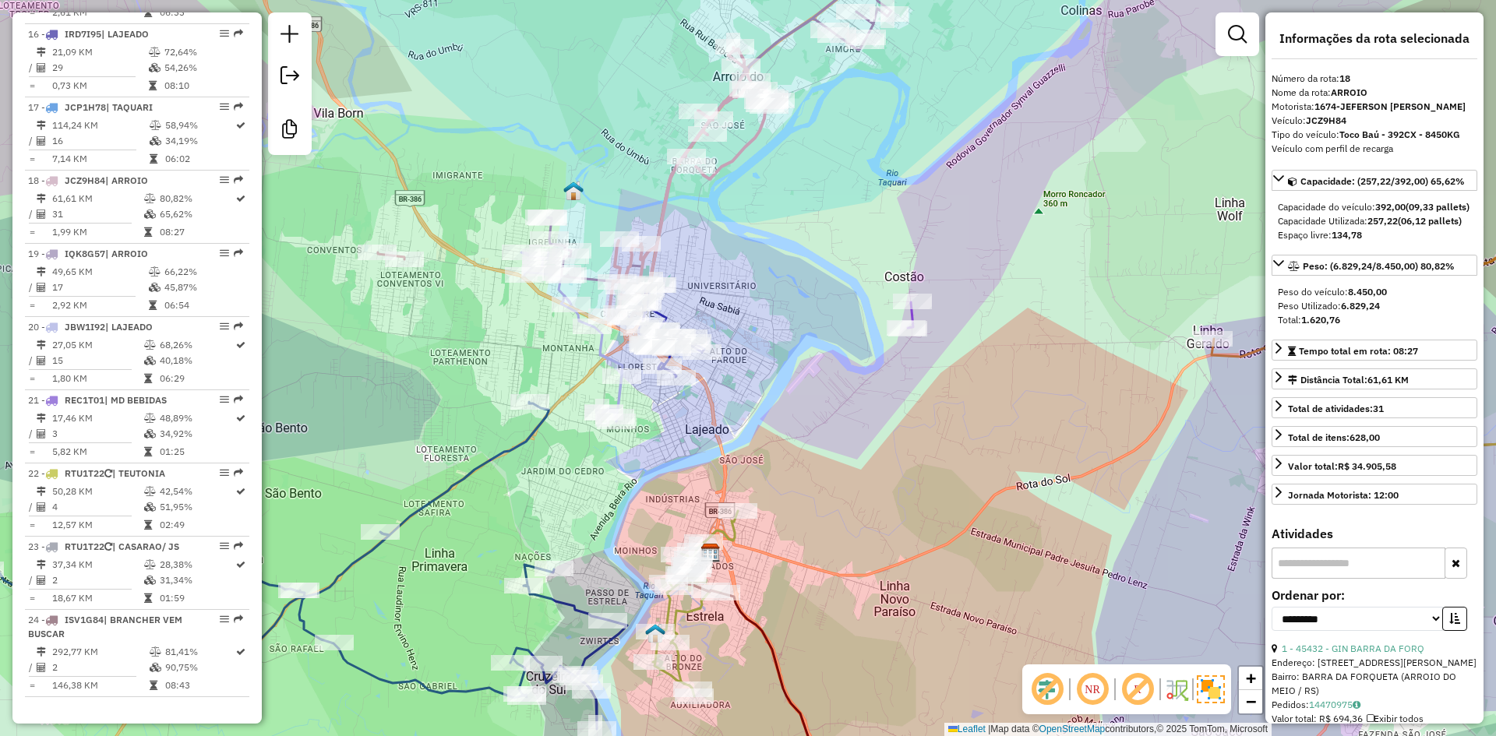
drag, startPoint x: 620, startPoint y: 400, endPoint x: 701, endPoint y: 456, distance: 98.6
click at [701, 452] on div "Janela de atendimento Grade de atendimento Capacidade Transportadoras Veículos …" at bounding box center [748, 368] width 1496 height 736
